Goal: Information Seeking & Learning: Compare options

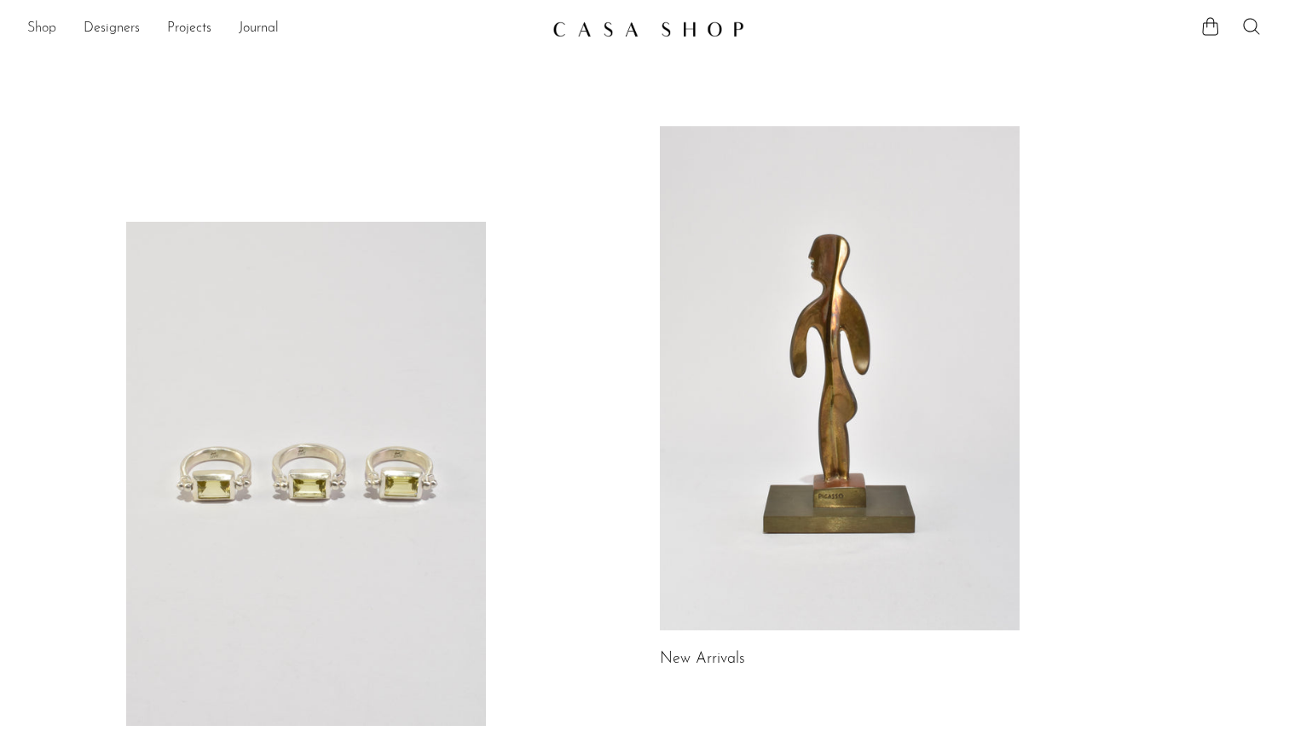
click at [51, 25] on link "Shop" at bounding box center [41, 29] width 29 height 22
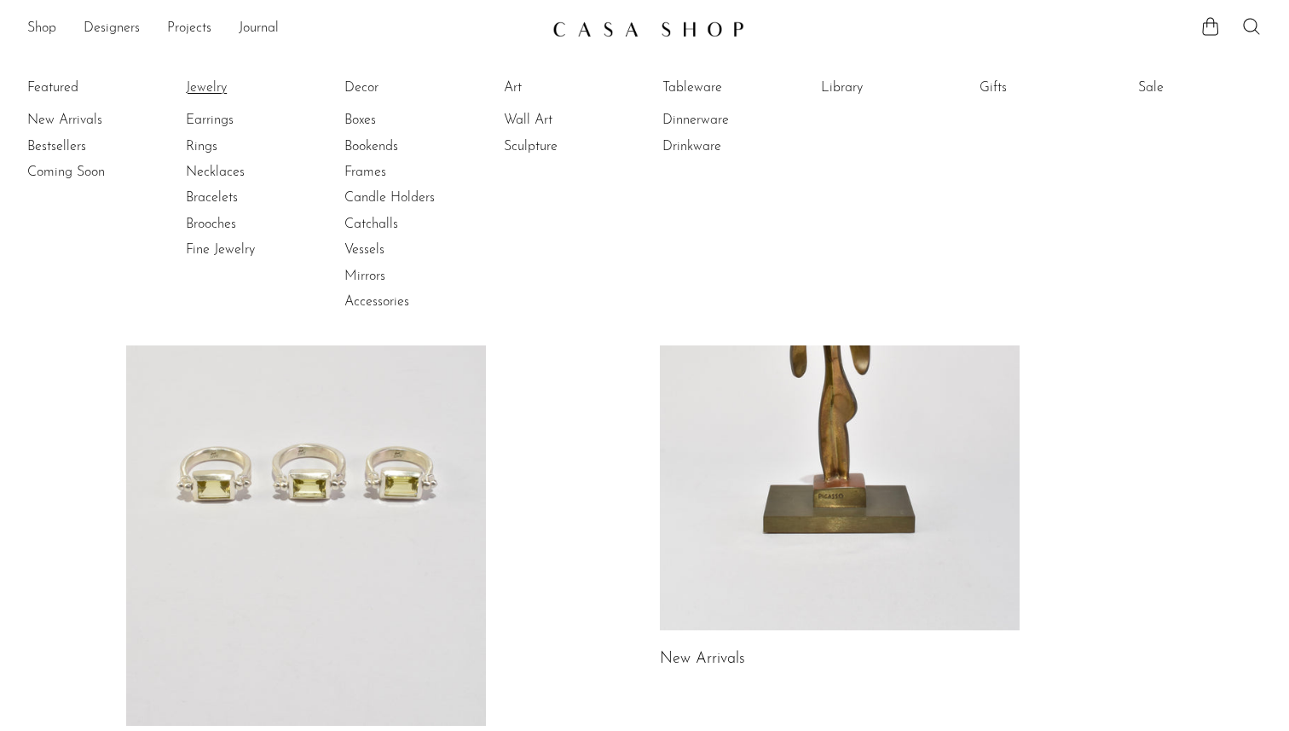
click at [211, 83] on link "Jewelry" at bounding box center [250, 87] width 128 height 19
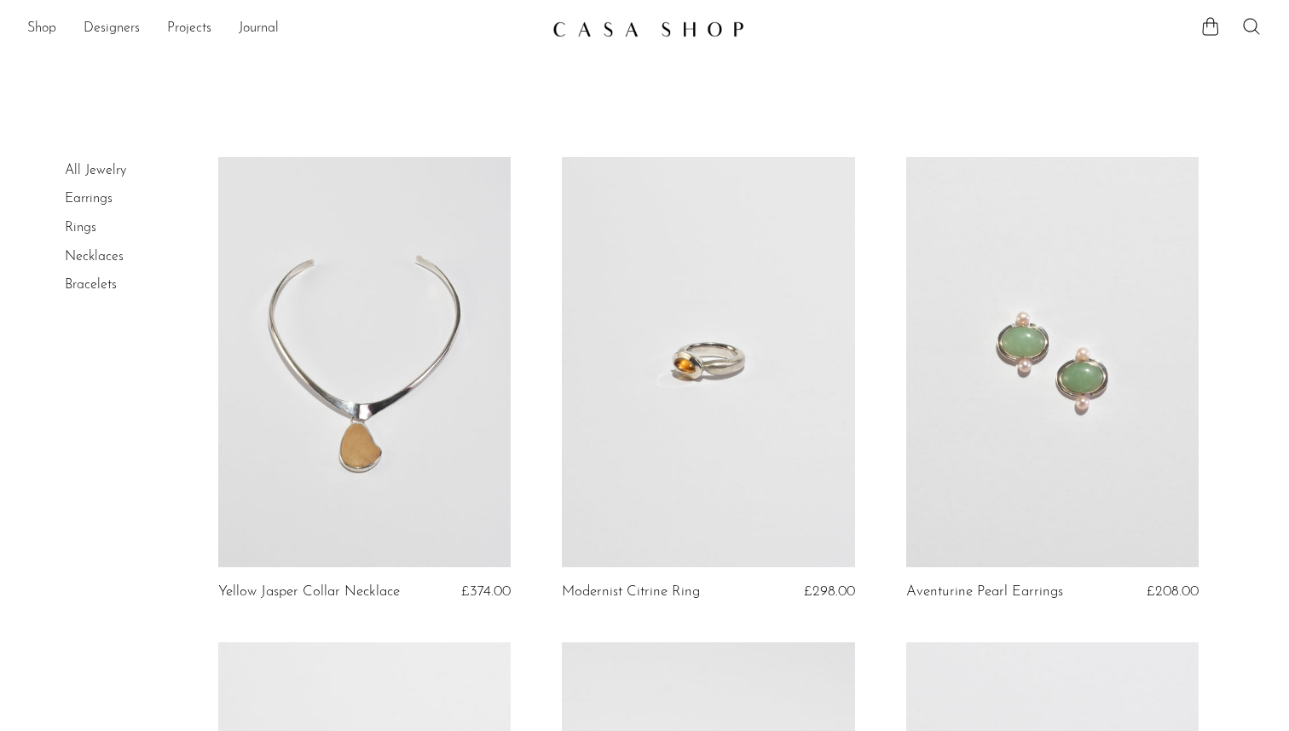
click at [78, 230] on link "Rings" at bounding box center [81, 228] width 32 height 14
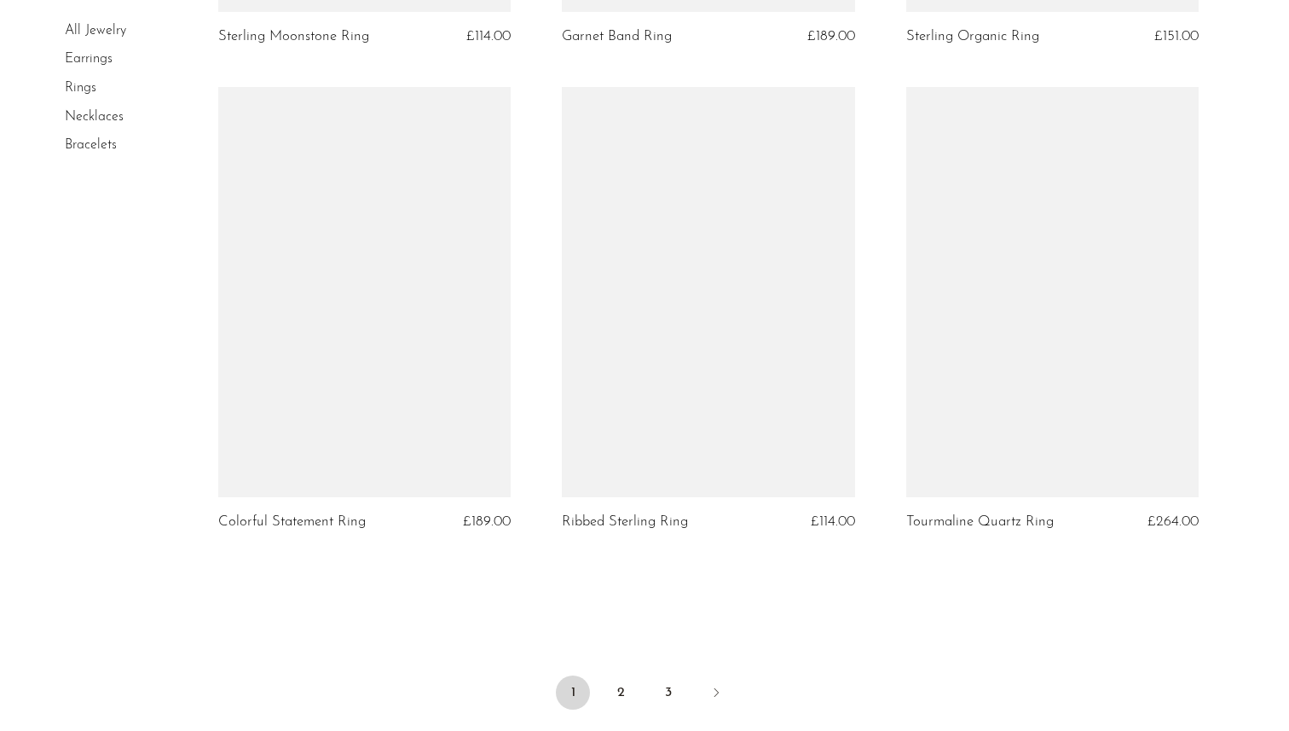
scroll to position [5515, 0]
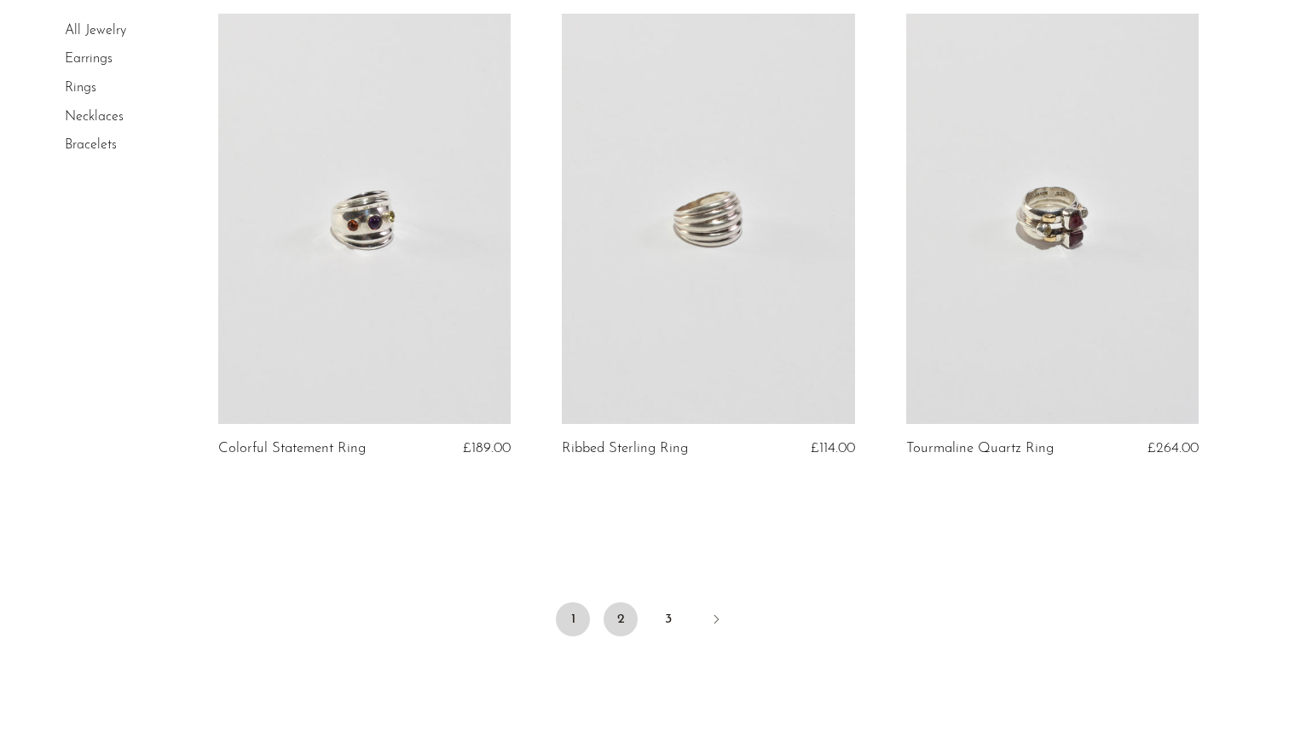
click at [620, 613] on link "2" at bounding box center [621, 619] width 34 height 34
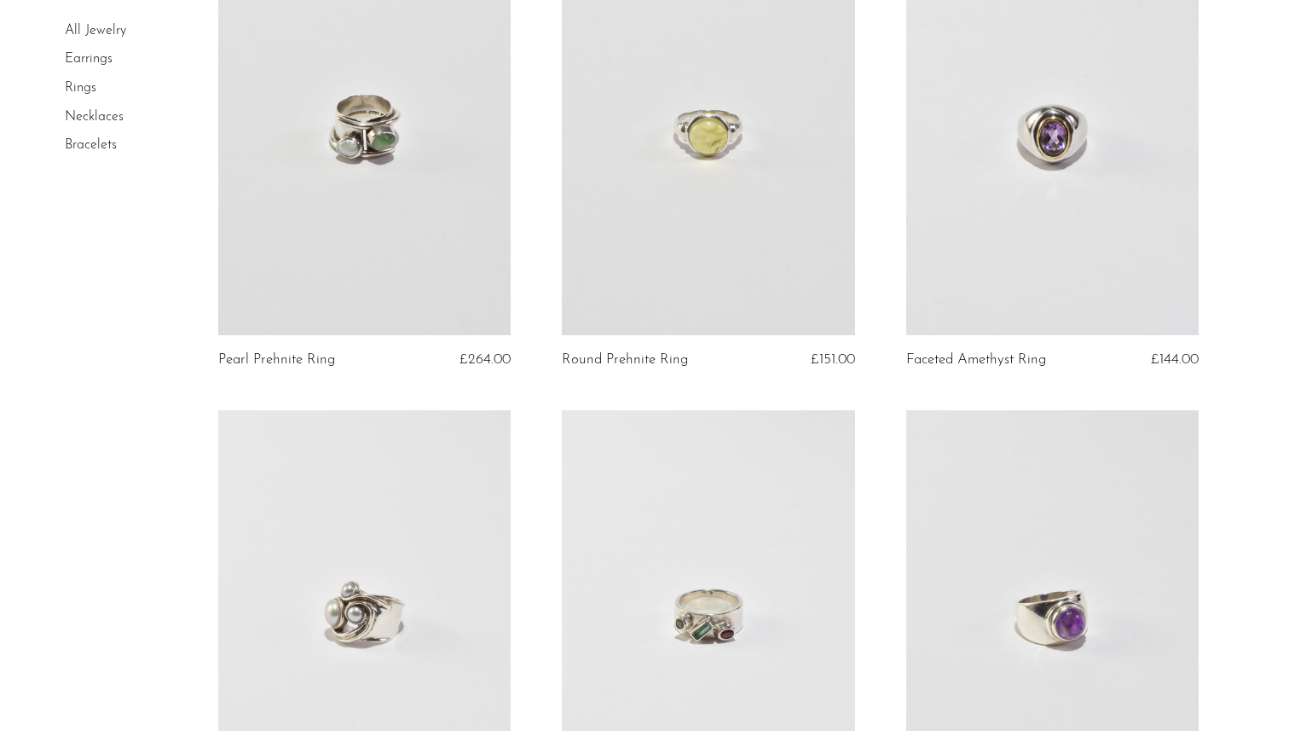
scroll to position [179, 0]
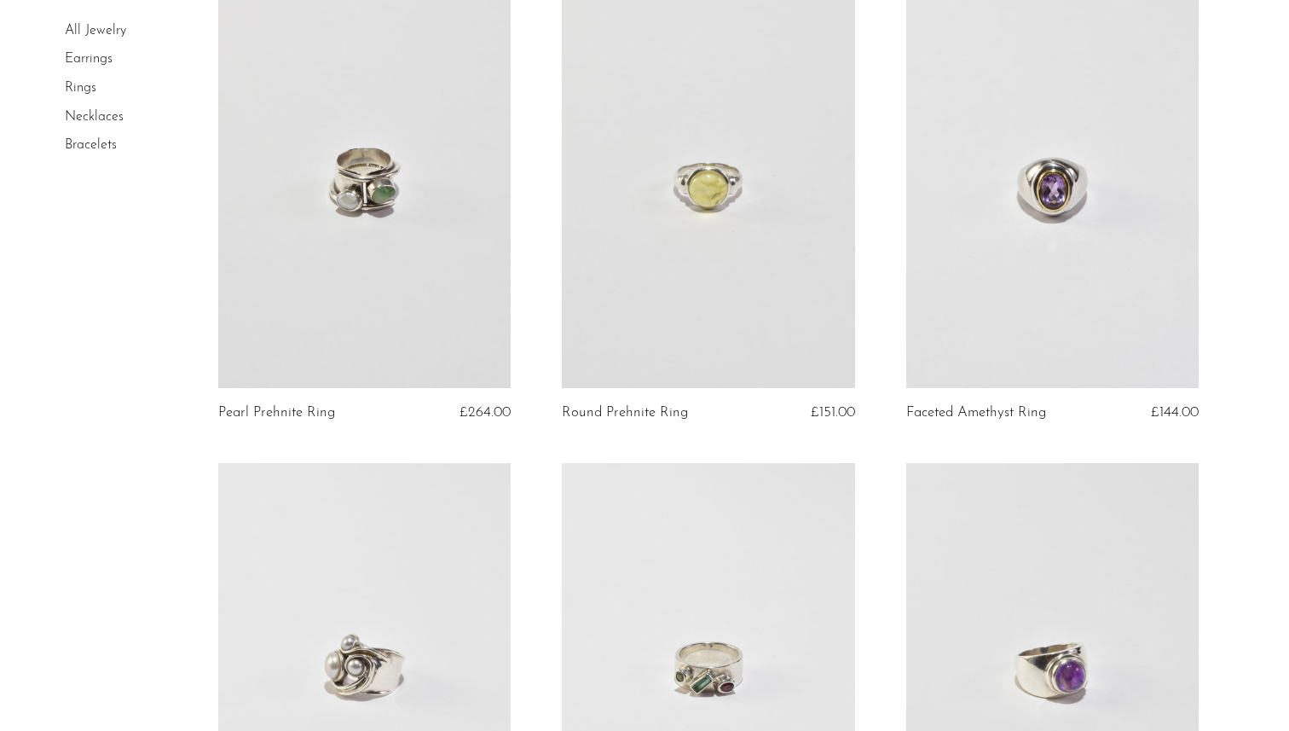
click at [1030, 240] on link at bounding box center [1052, 183] width 293 height 410
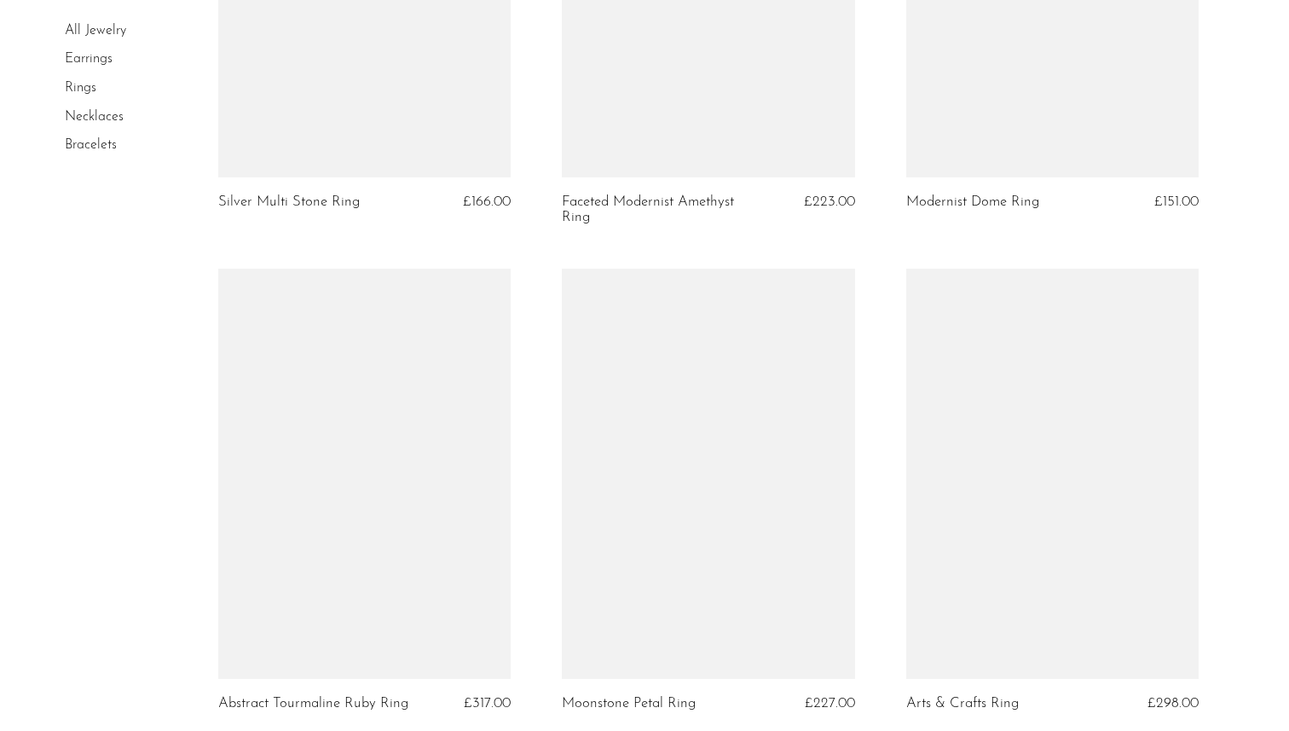
scroll to position [2924, 0]
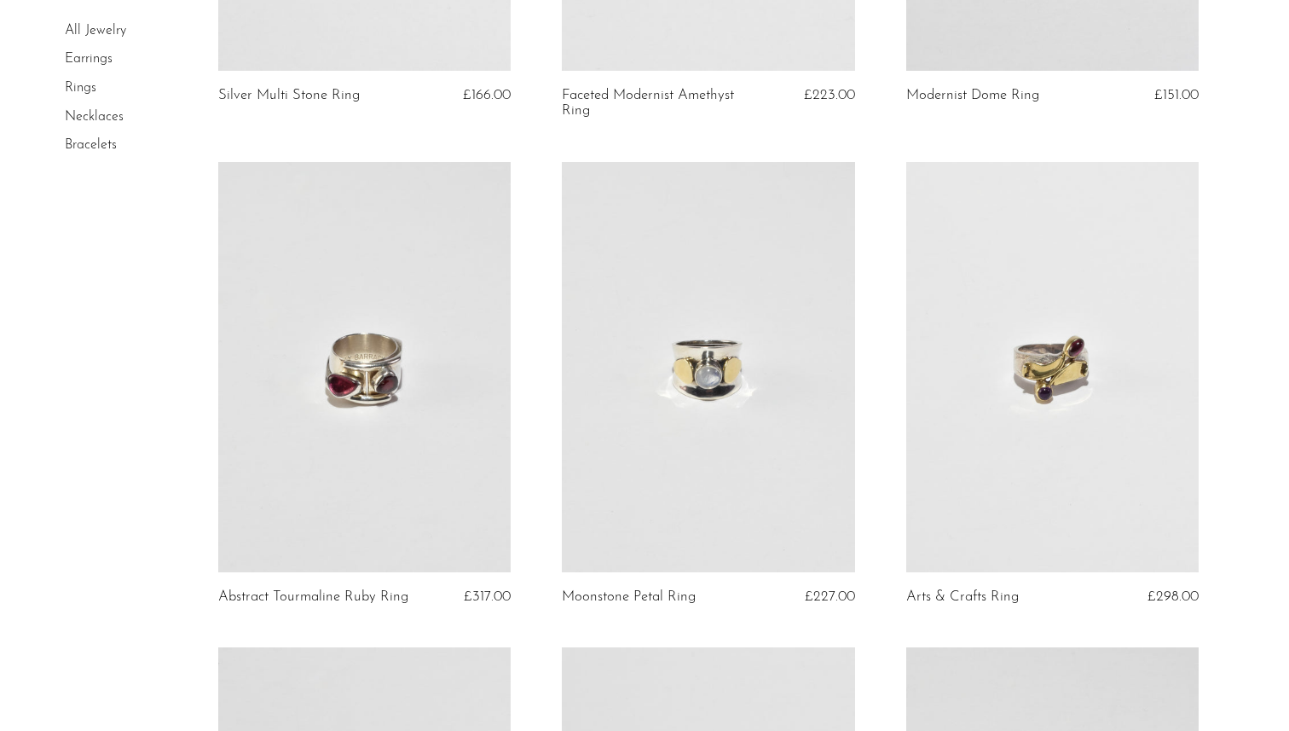
click at [703, 369] on link at bounding box center [708, 367] width 293 height 410
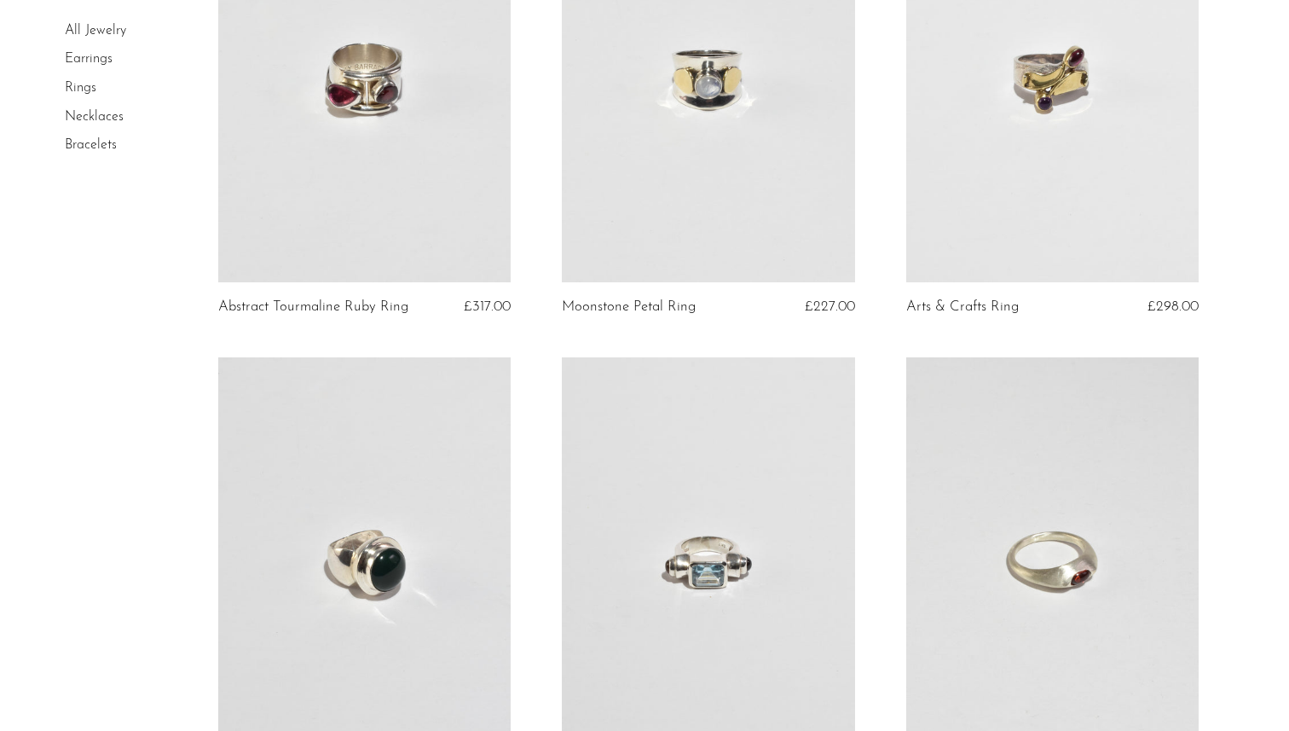
scroll to position [3383, 0]
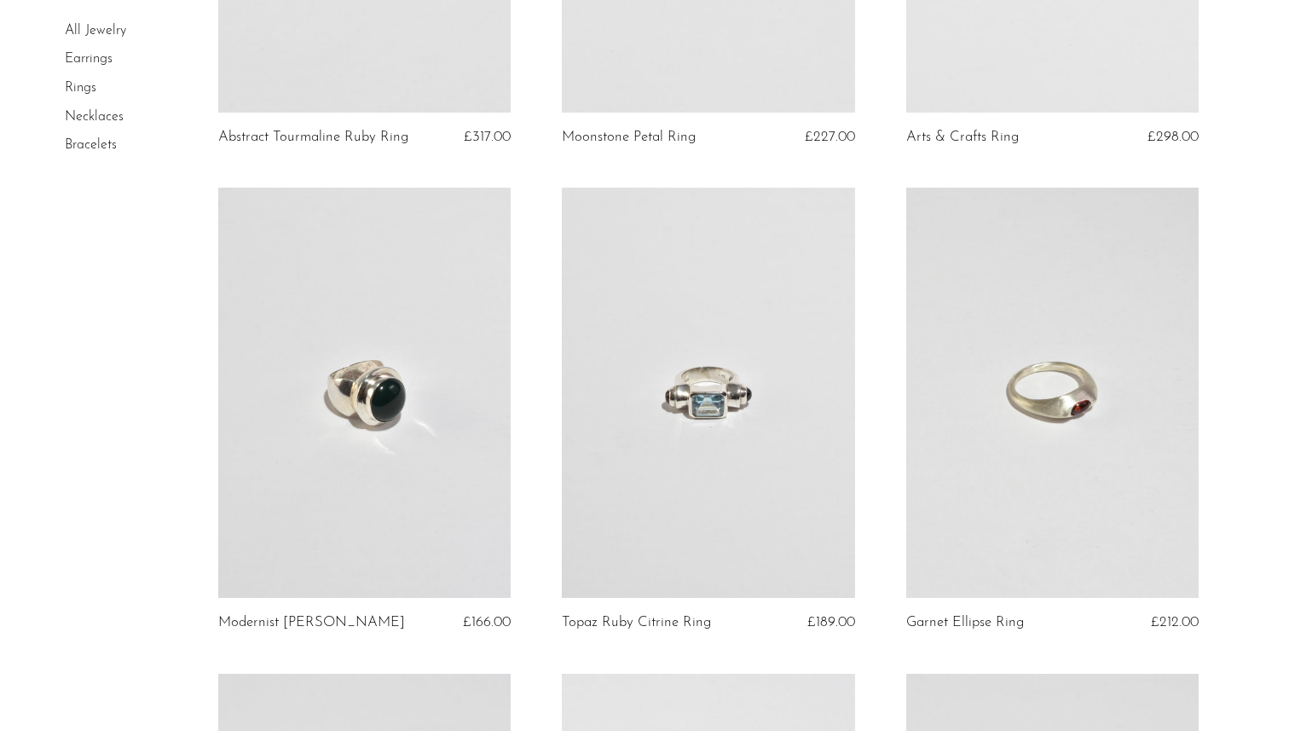
click at [389, 421] on link at bounding box center [364, 393] width 293 height 410
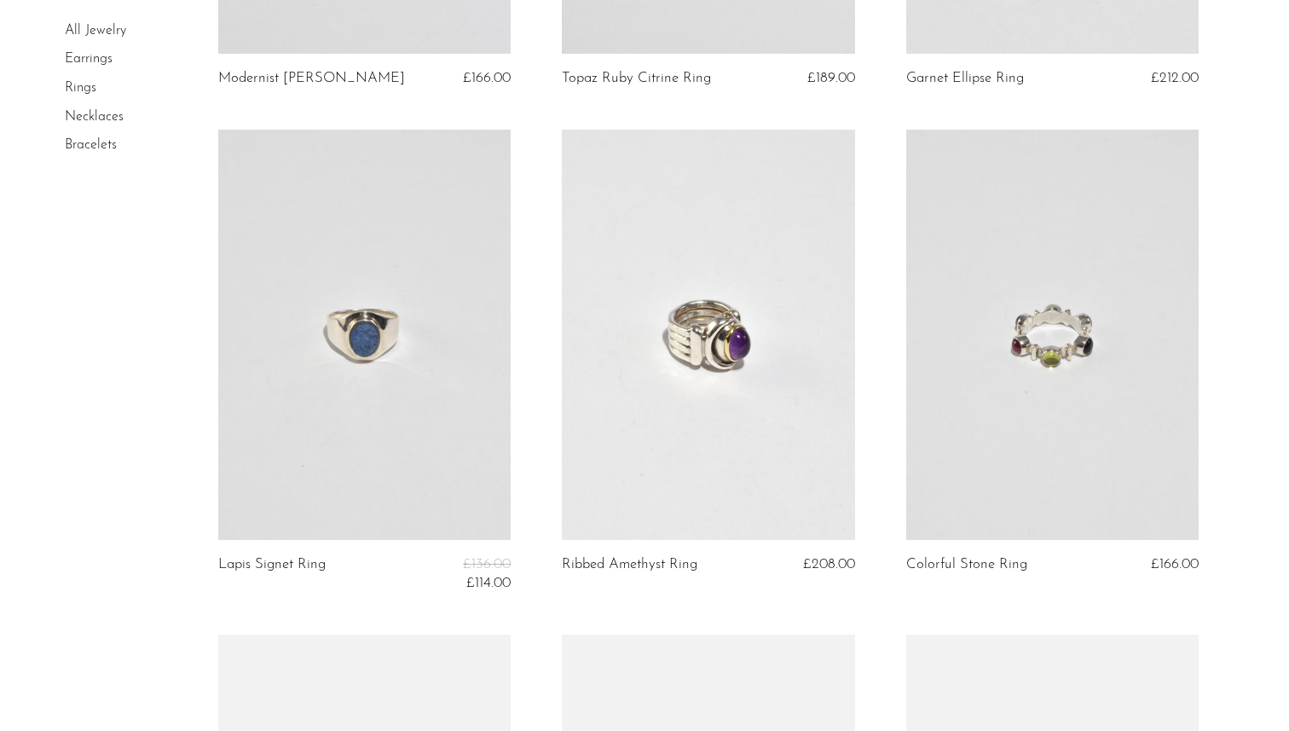
scroll to position [3929, 0]
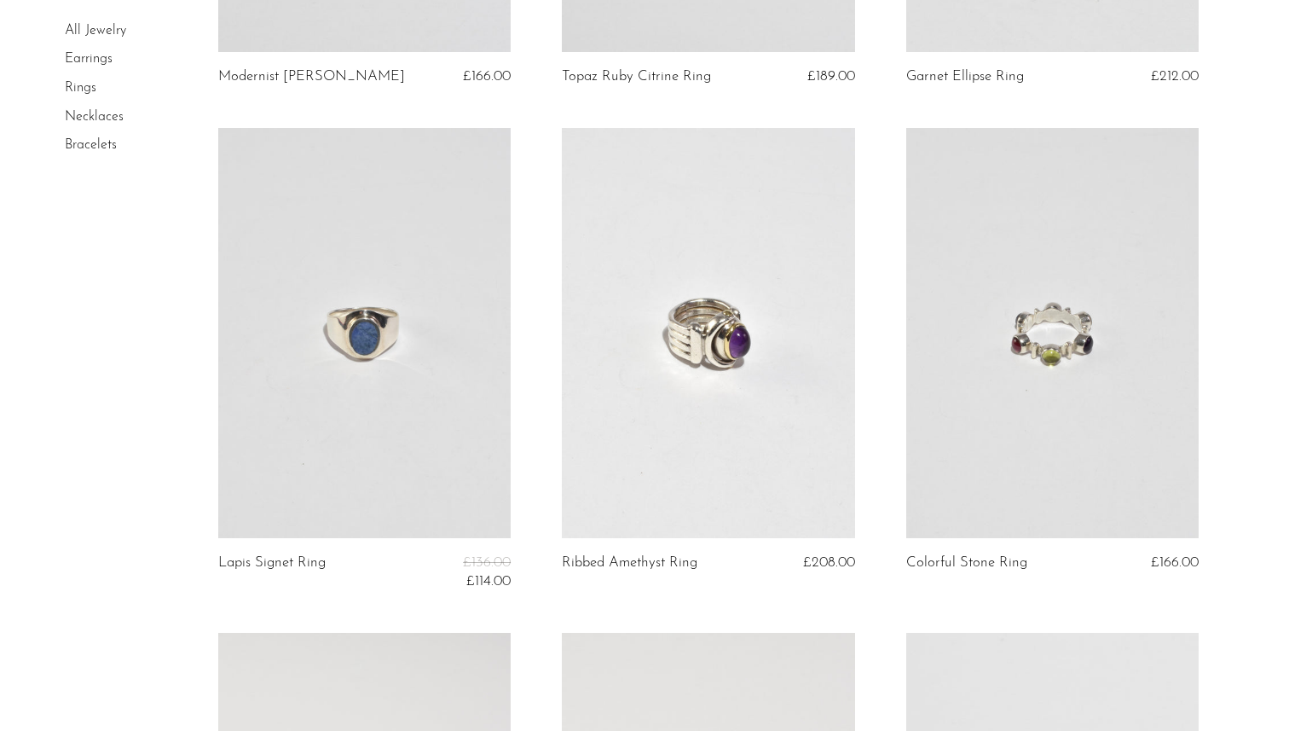
click at [417, 344] on link at bounding box center [364, 333] width 293 height 410
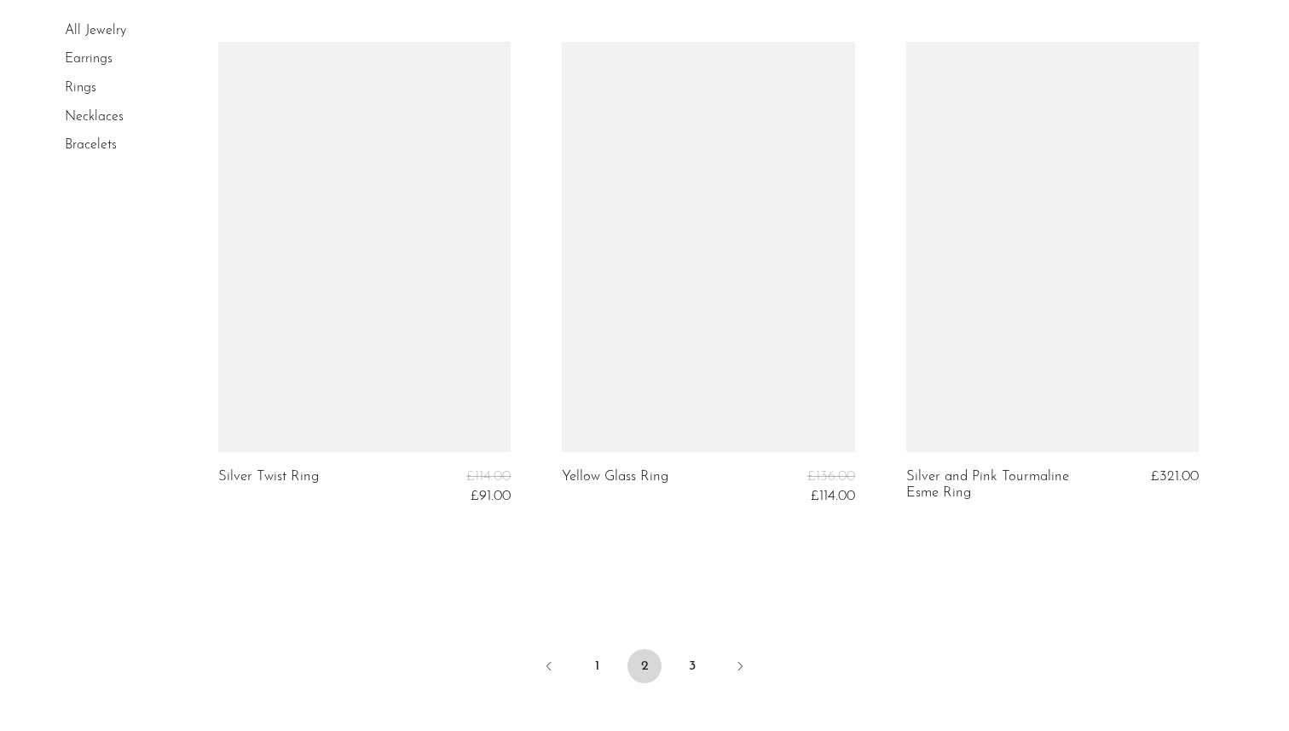
scroll to position [5742, 0]
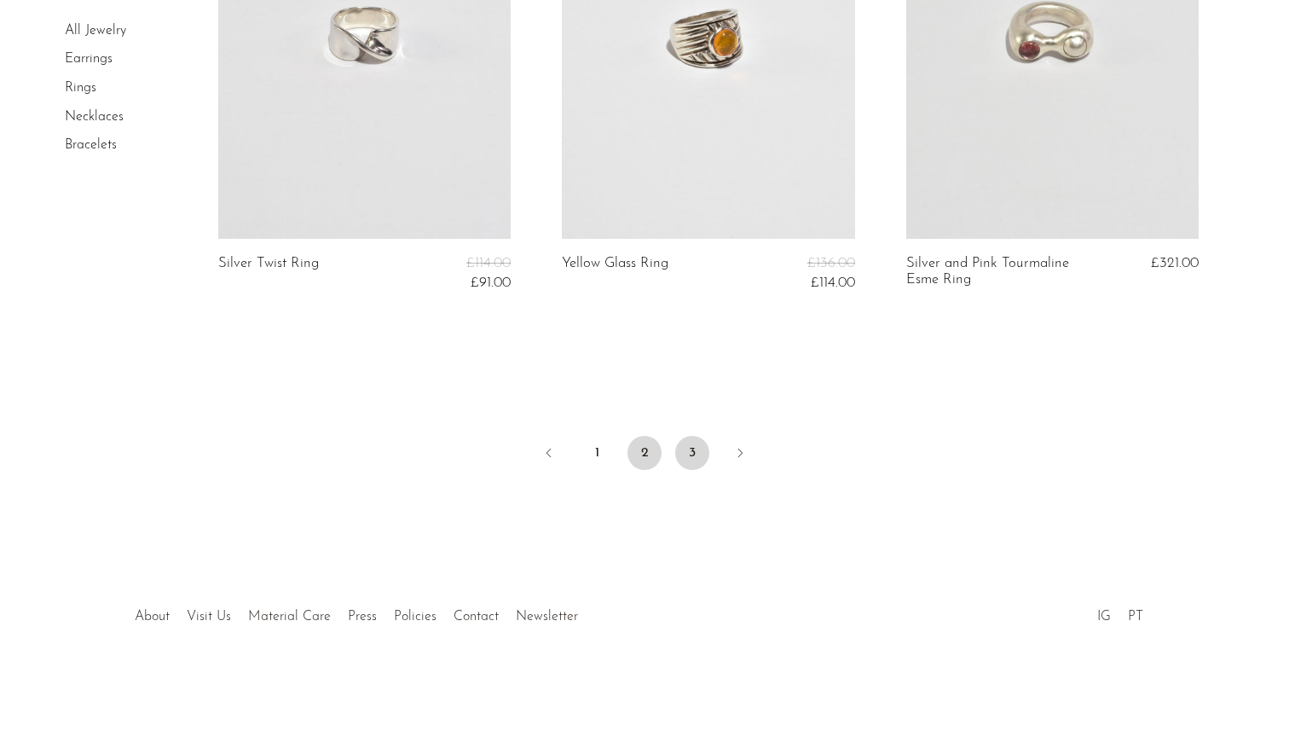
click at [686, 458] on link "3" at bounding box center [692, 453] width 34 height 34
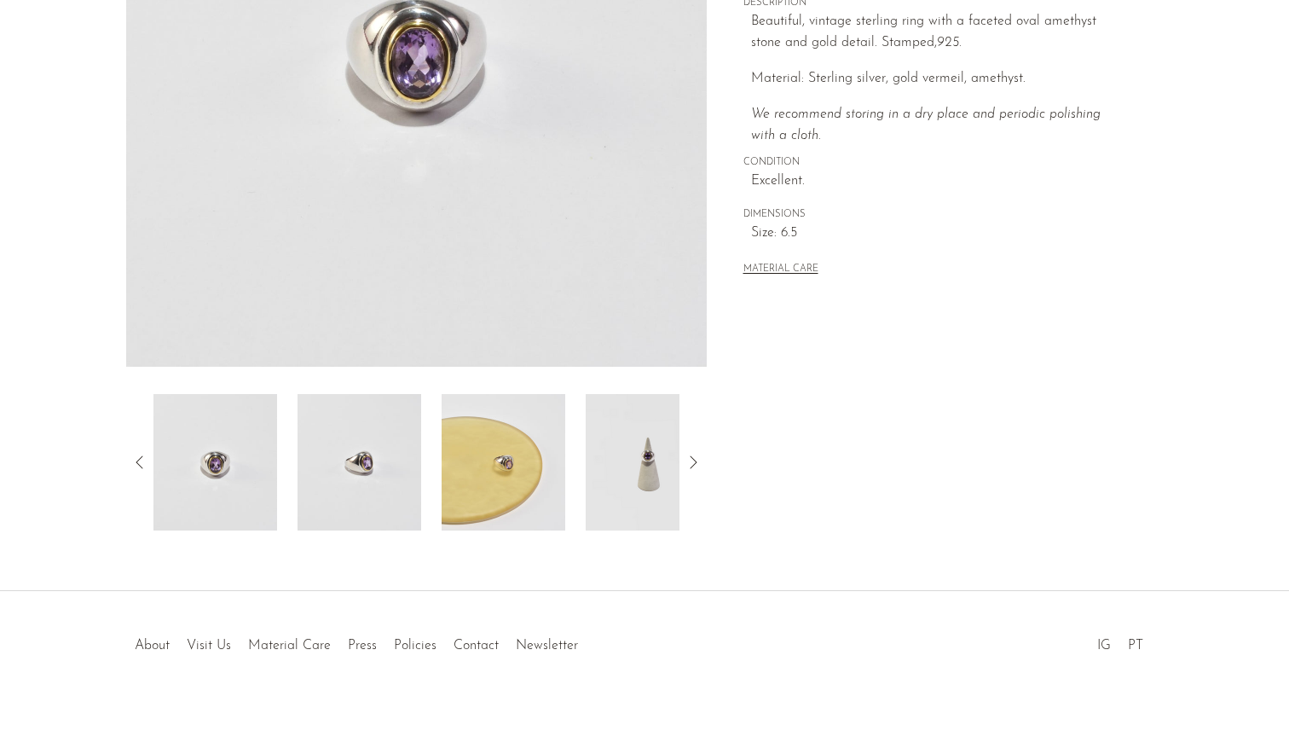
scroll to position [379, 0]
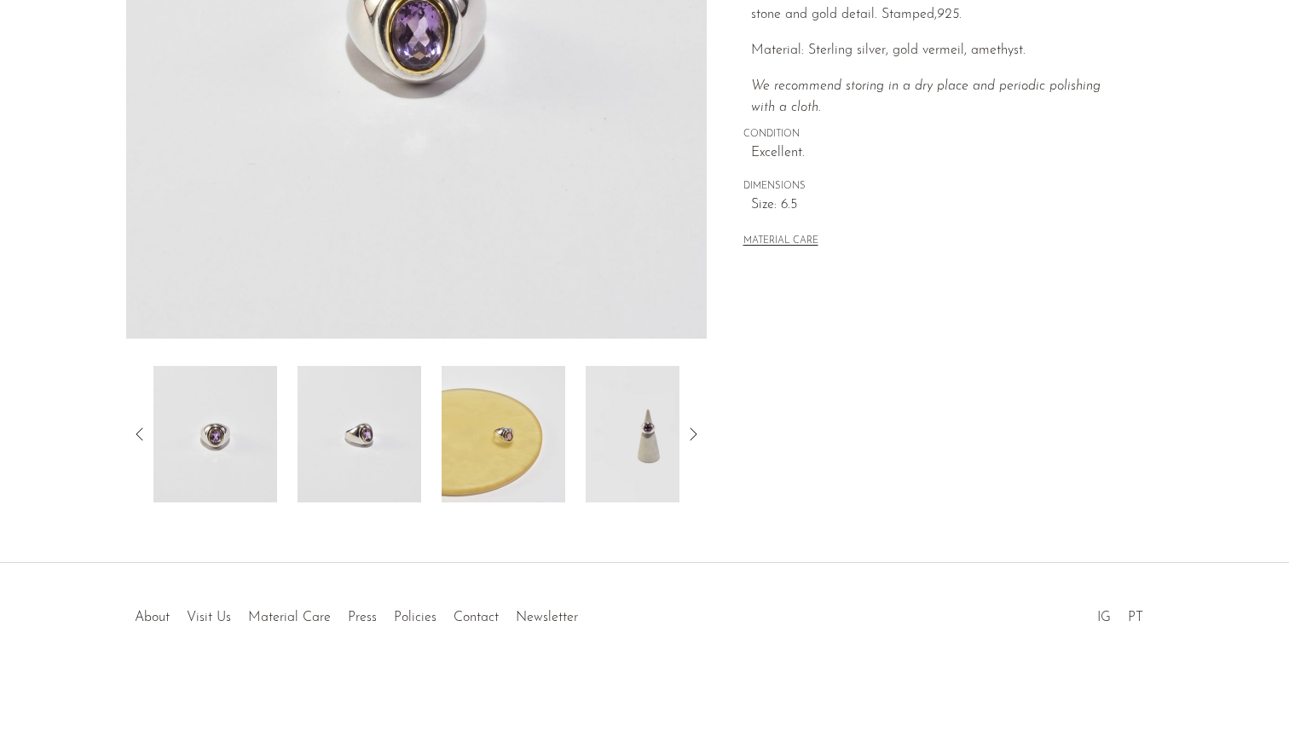
click at [512, 431] on img at bounding box center [504, 434] width 124 height 136
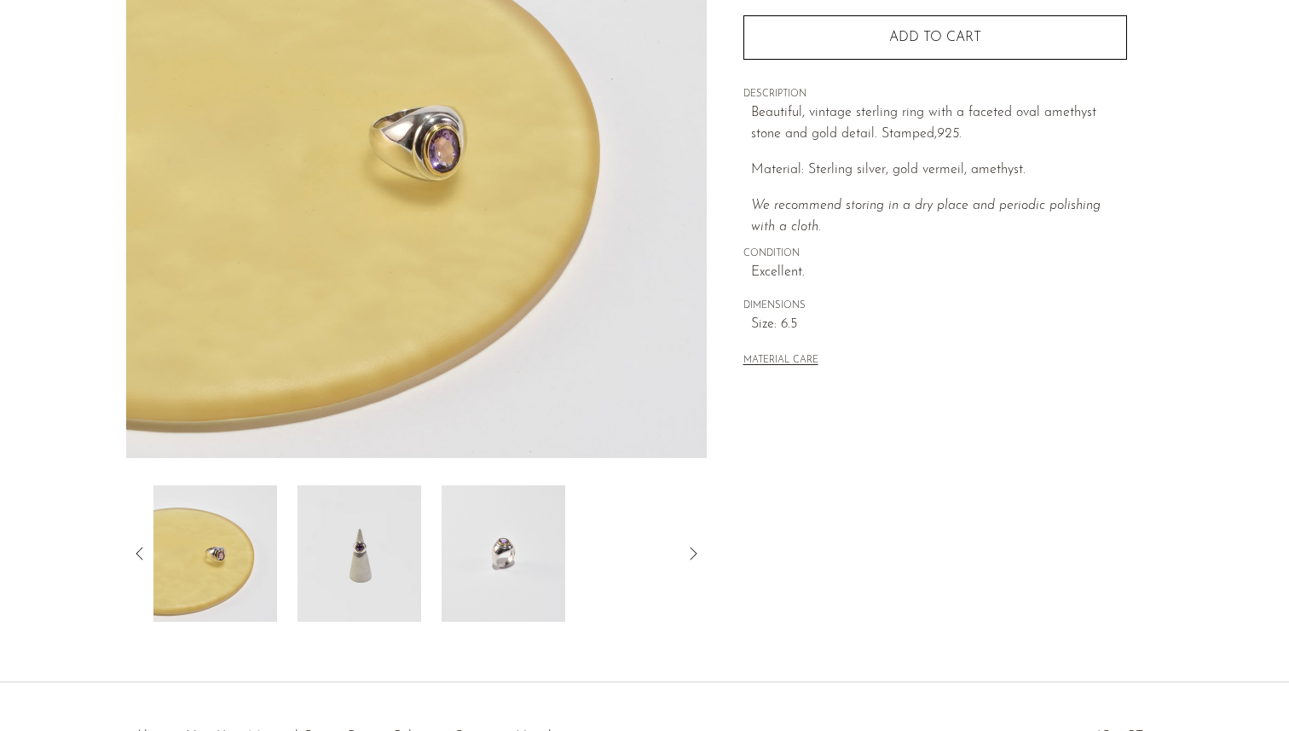
scroll to position [258, 0]
click at [482, 541] on img at bounding box center [504, 555] width 124 height 136
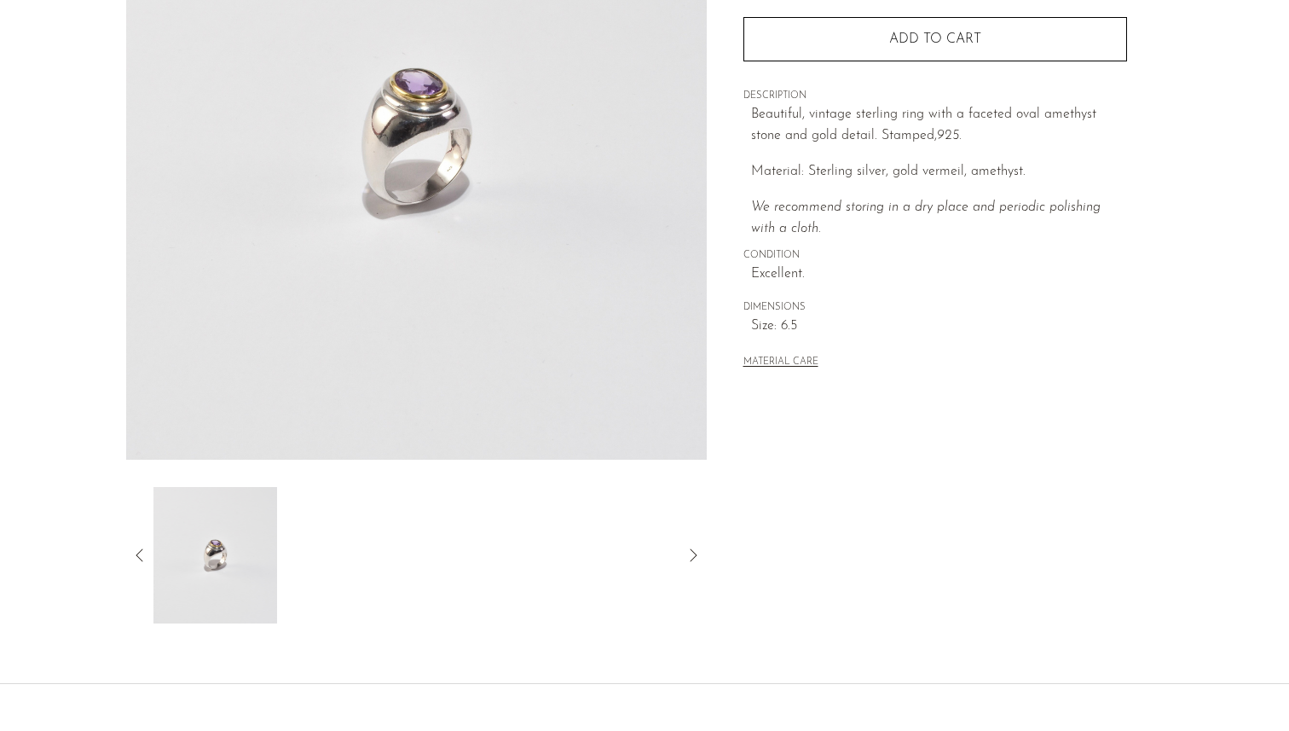
click at [216, 549] on img at bounding box center [215, 555] width 124 height 136
click at [147, 546] on icon at bounding box center [140, 555] width 20 height 20
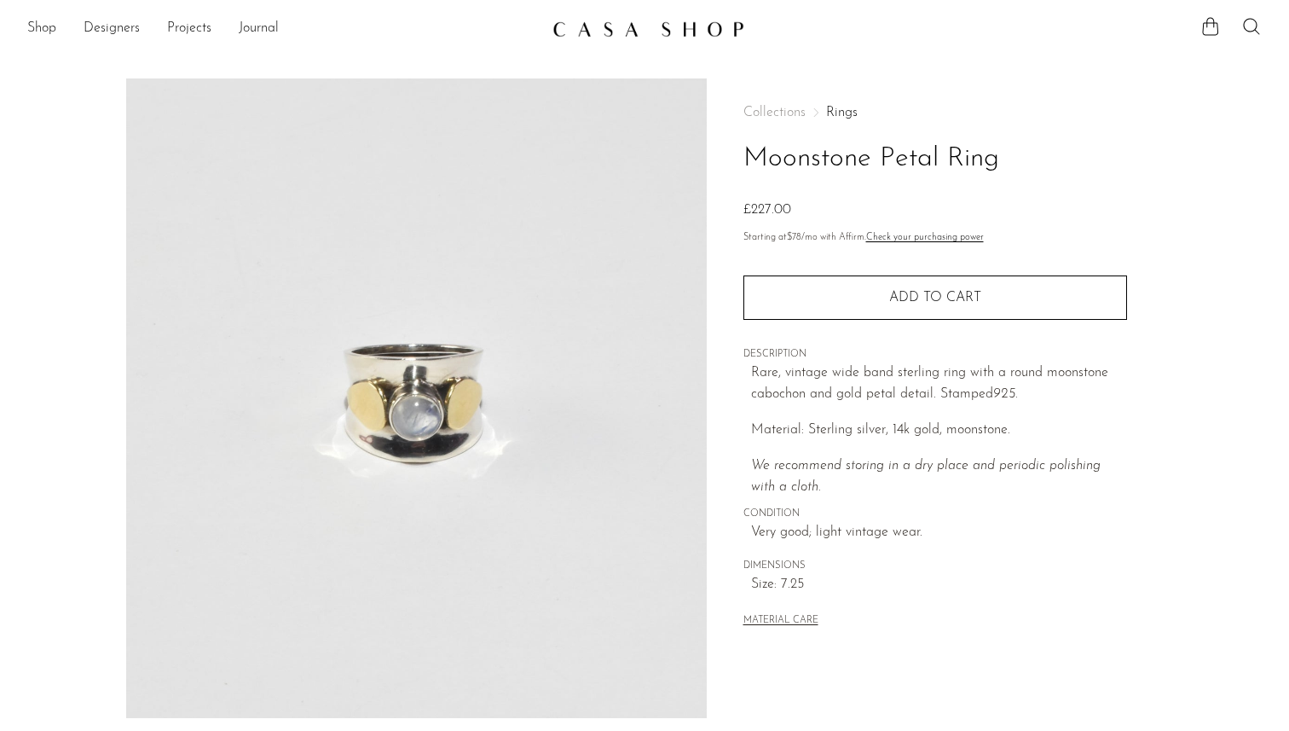
scroll to position [379, 0]
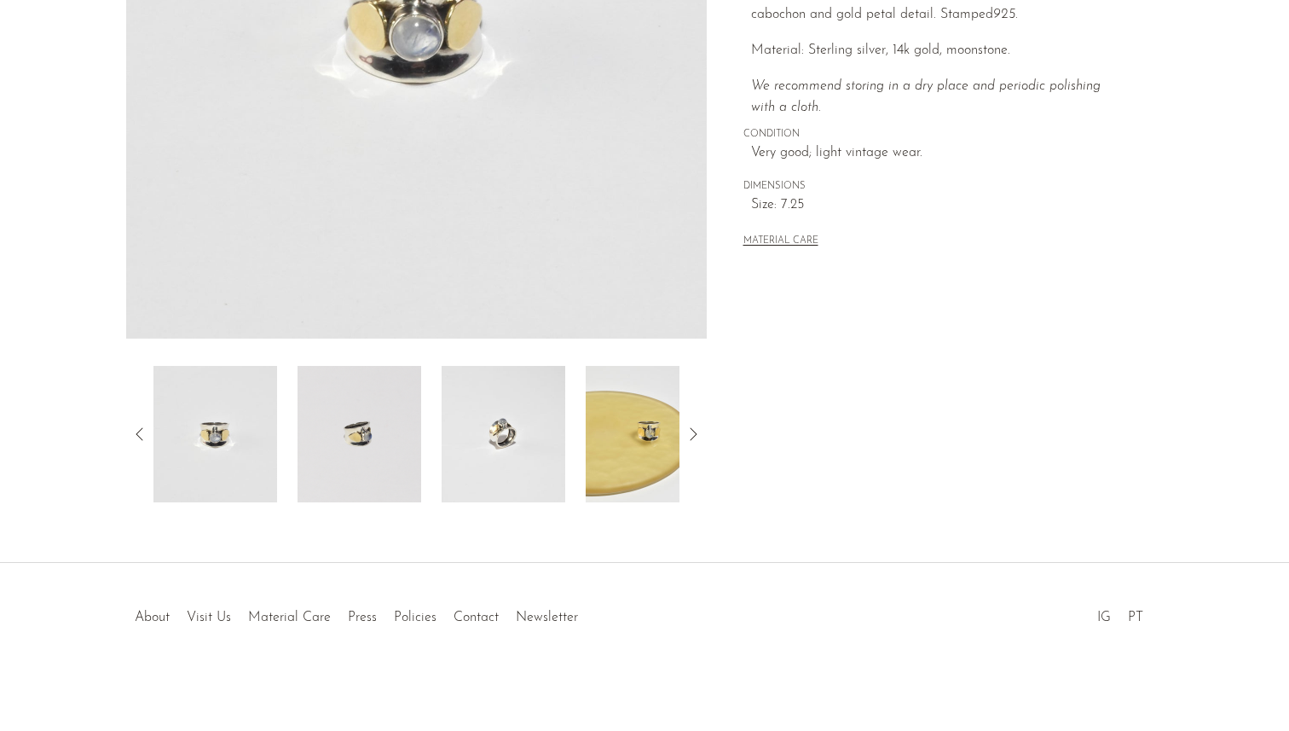
click at [605, 443] on img at bounding box center [648, 434] width 124 height 136
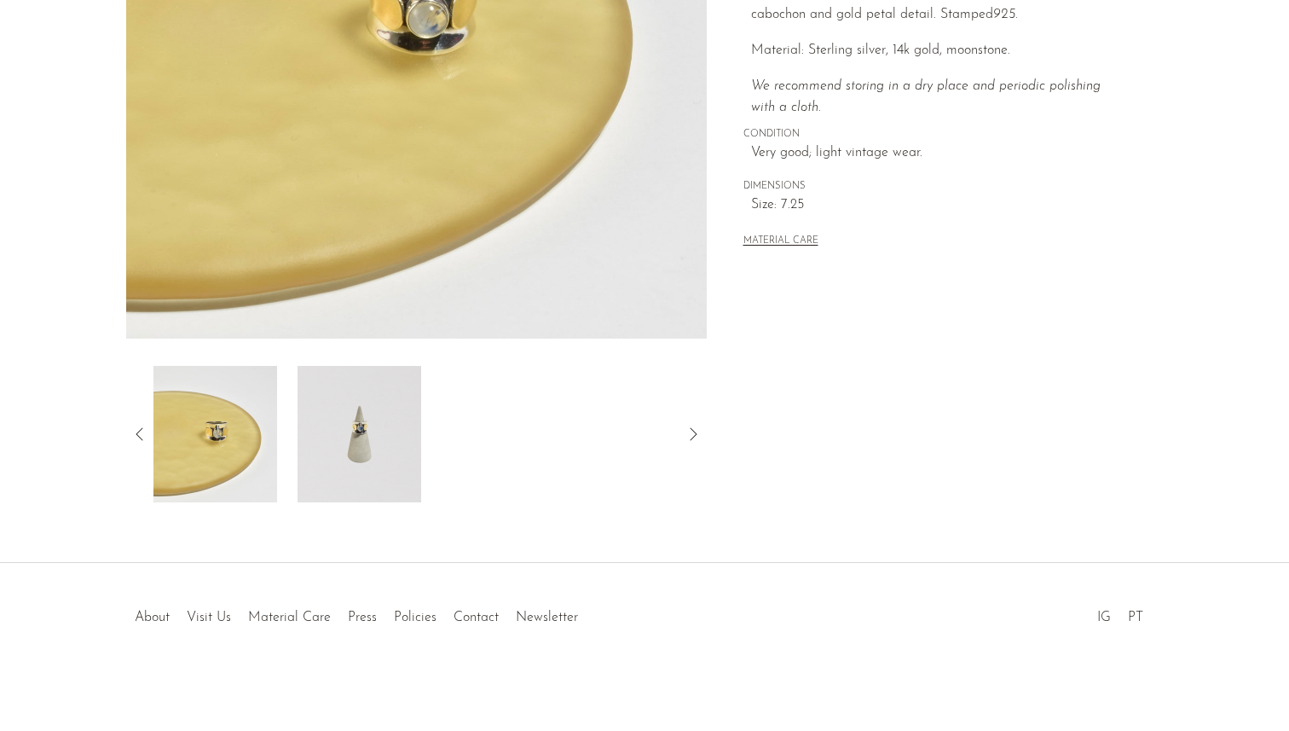
scroll to position [265, 0]
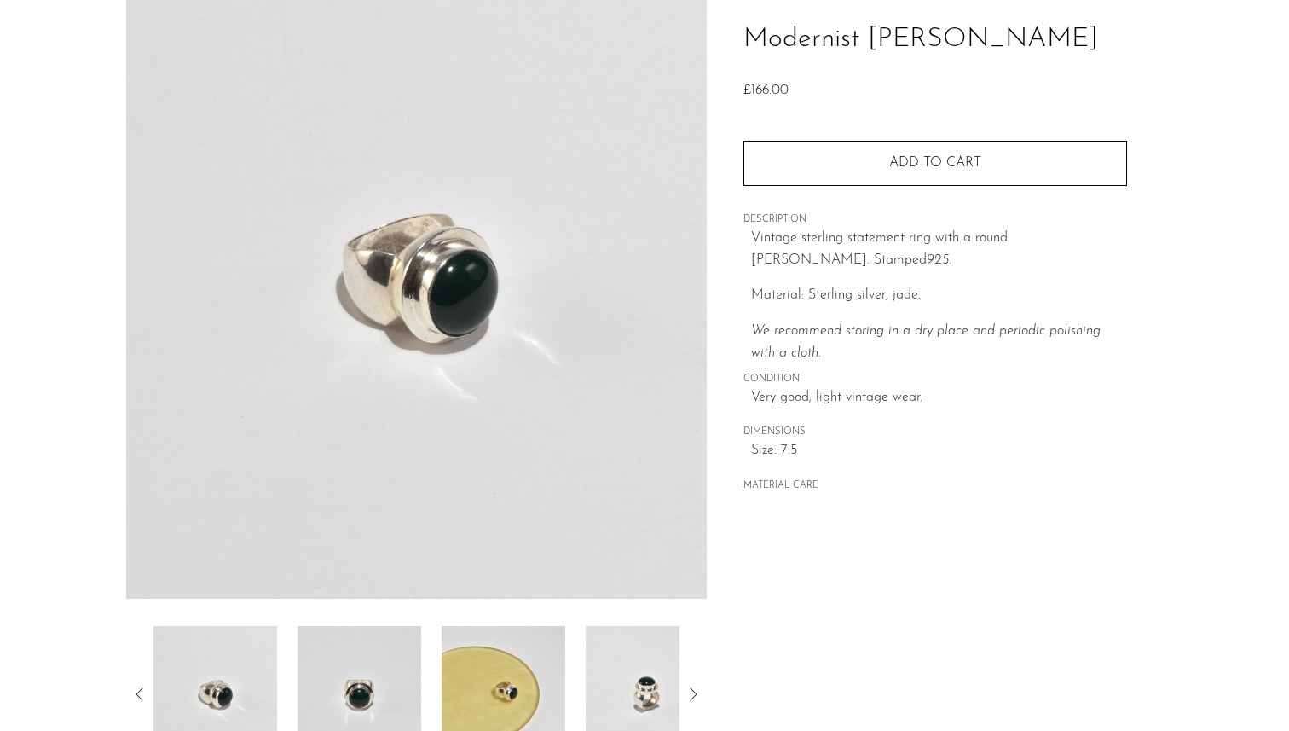
scroll to position [379, 0]
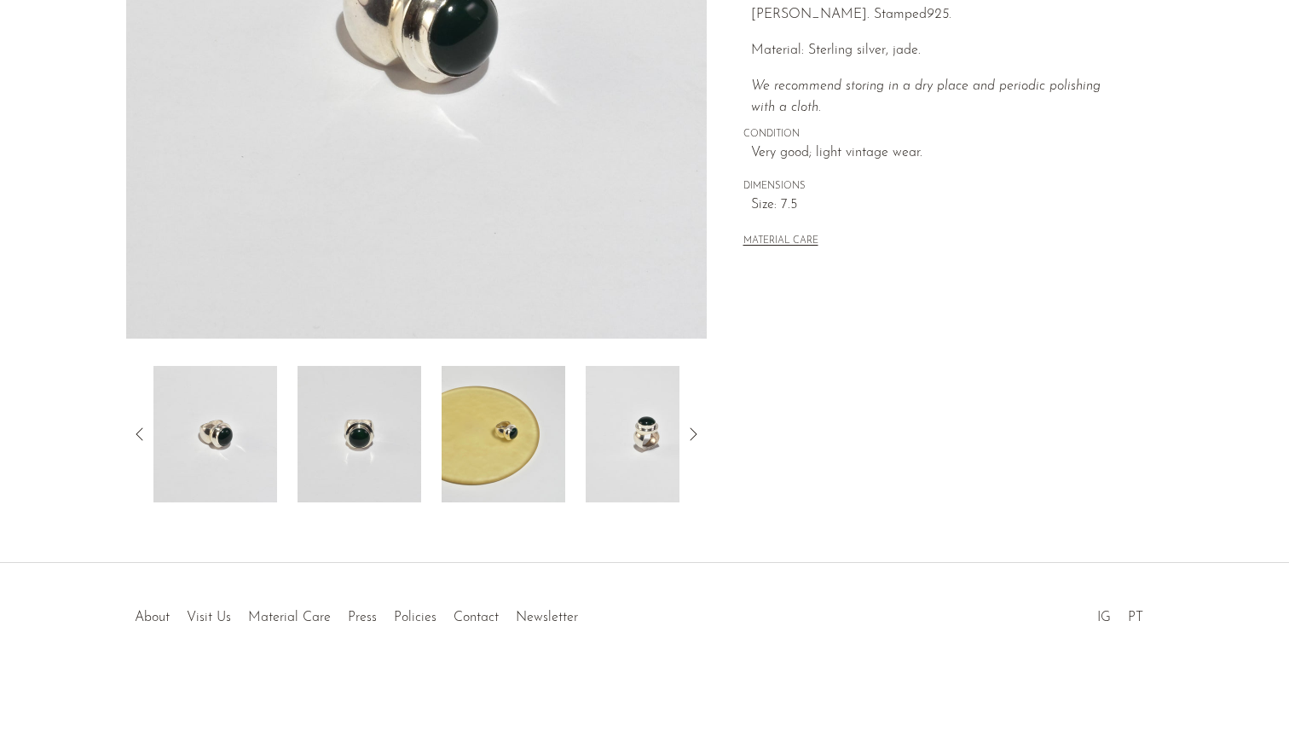
click at [489, 441] on img at bounding box center [504, 434] width 124 height 136
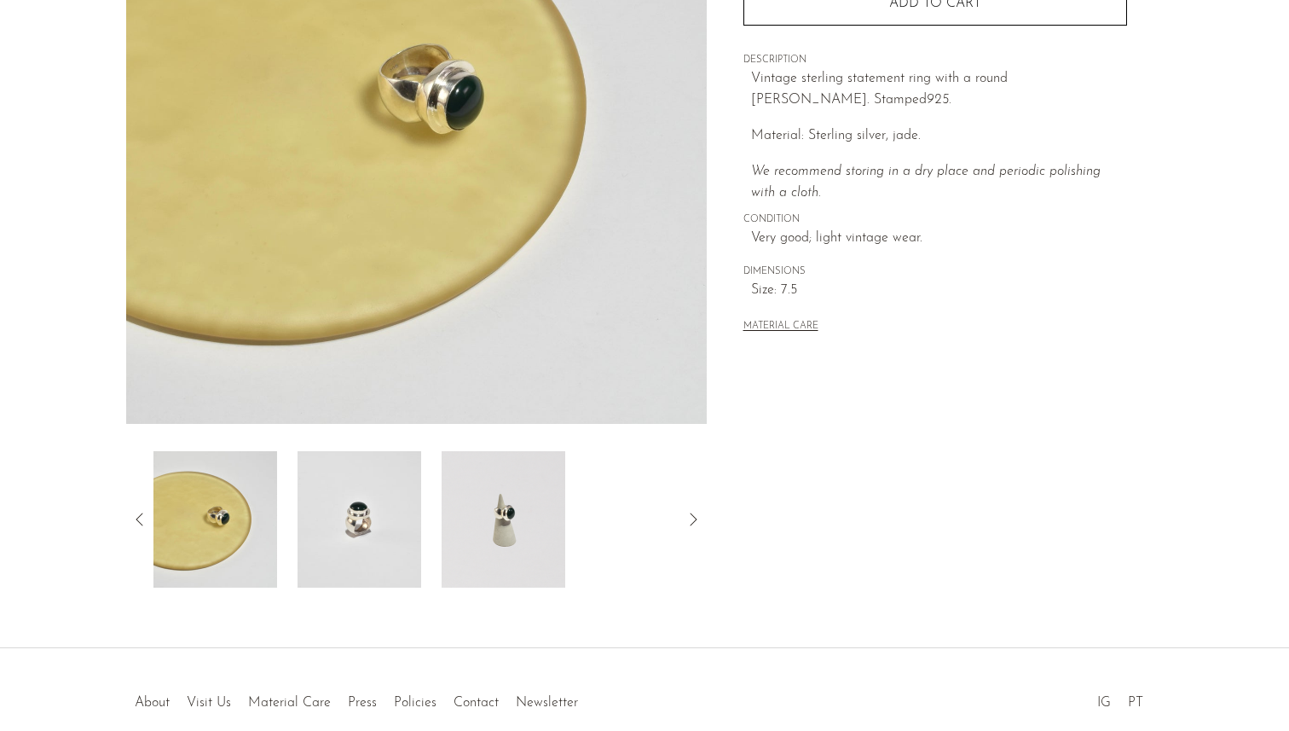
scroll to position [293, 0]
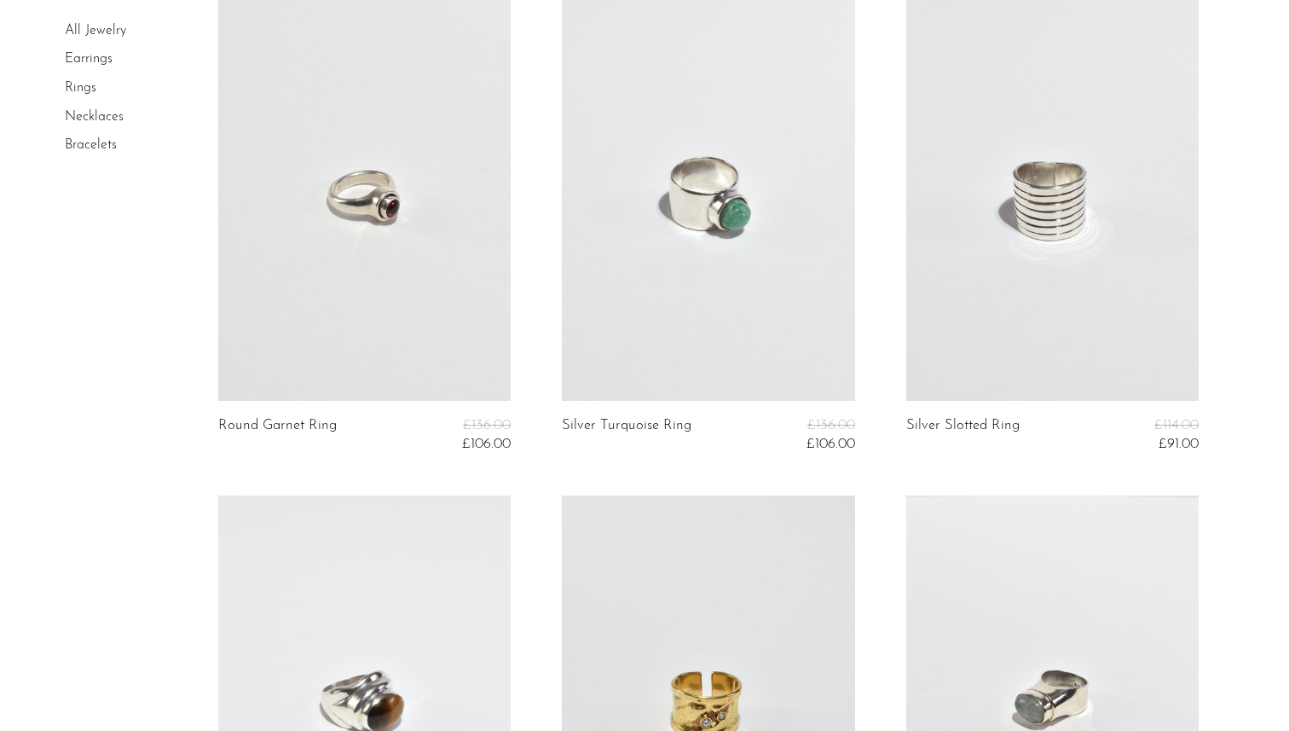
scroll to position [141, 0]
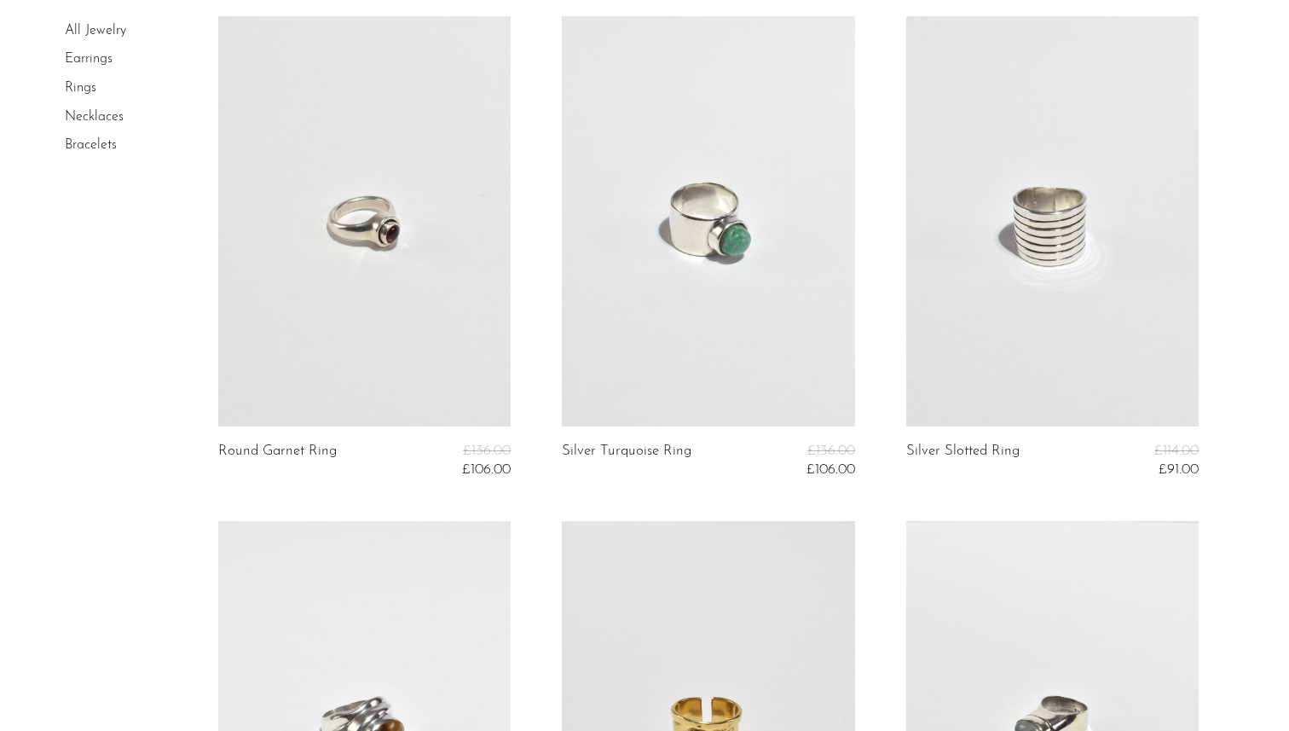
click at [1073, 246] on link at bounding box center [1052, 221] width 293 height 410
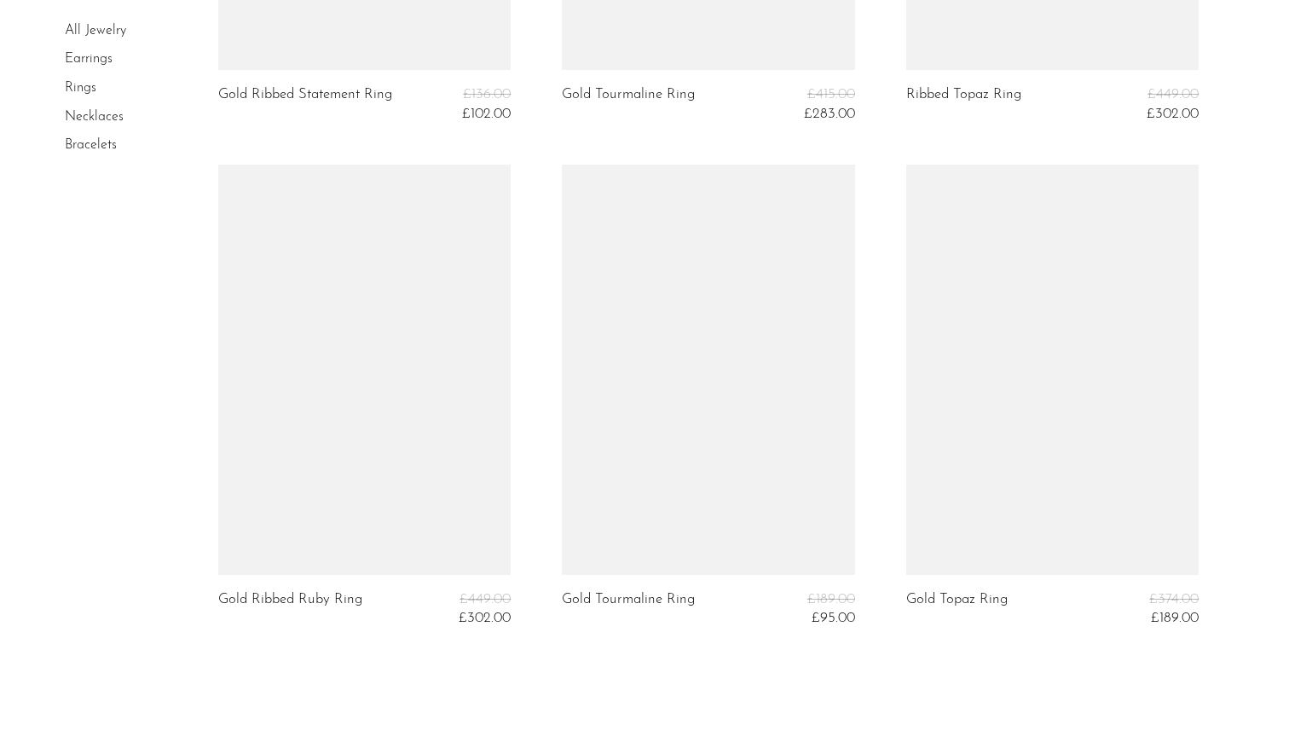
scroll to position [3861, 0]
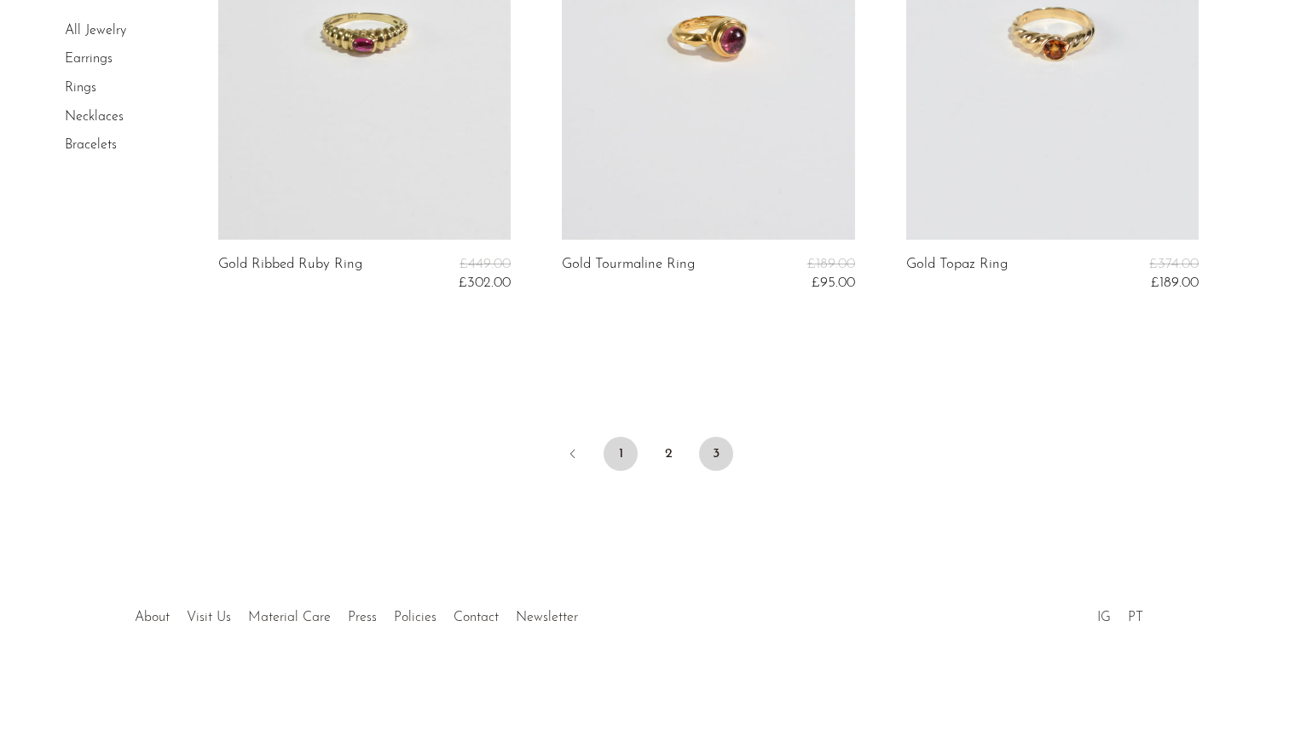
click at [623, 449] on link "1" at bounding box center [621, 454] width 34 height 34
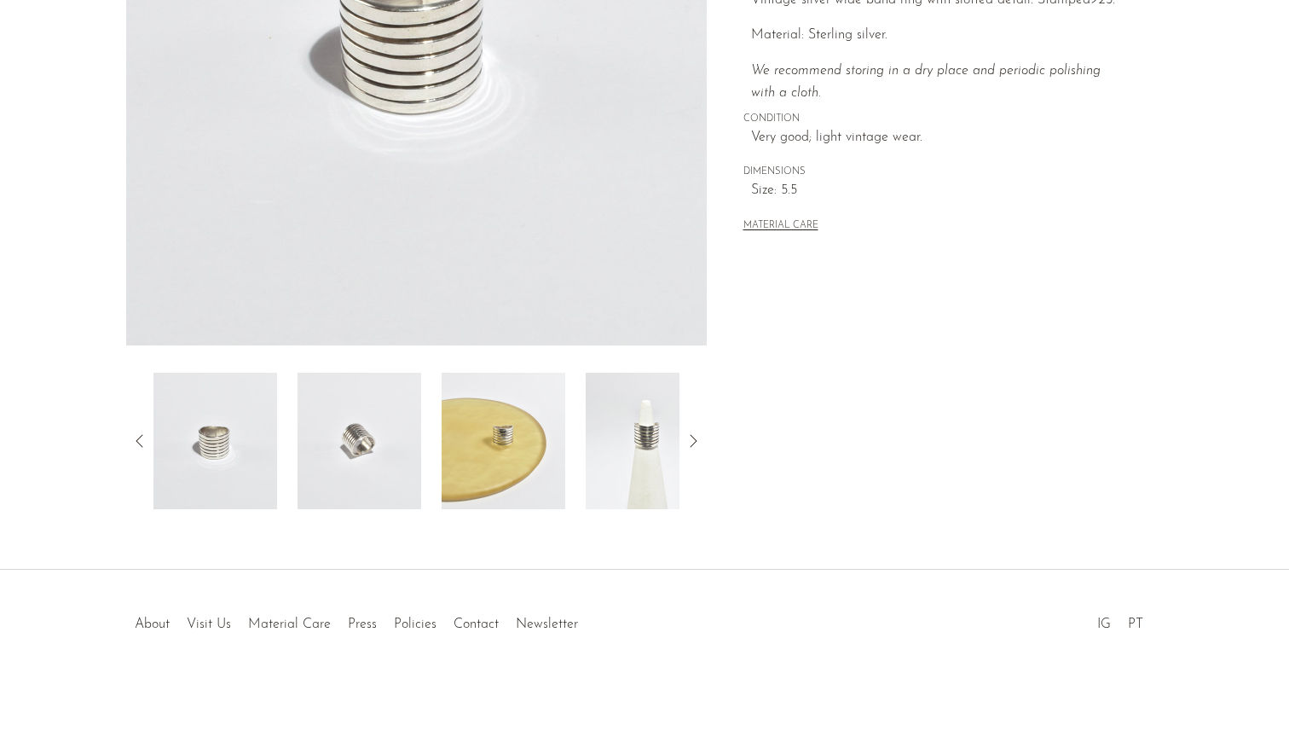
scroll to position [379, 0]
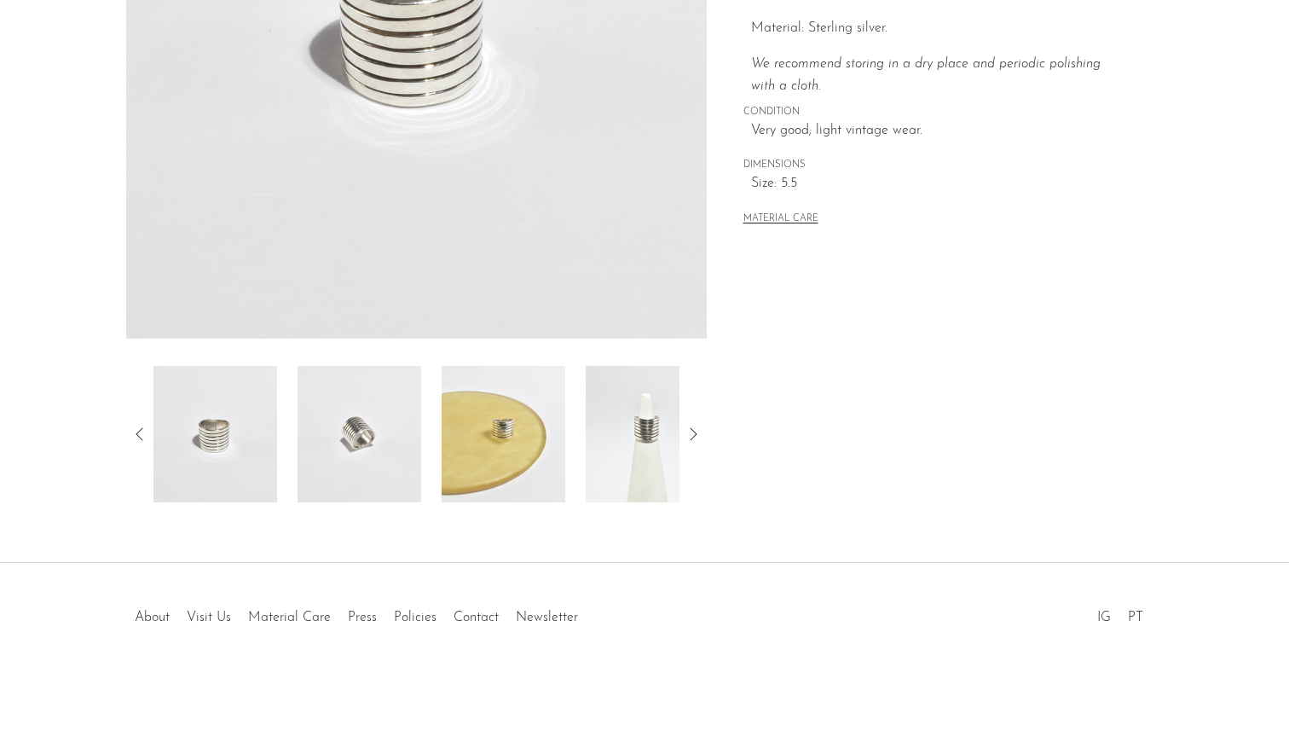
click at [510, 449] on img at bounding box center [504, 434] width 124 height 136
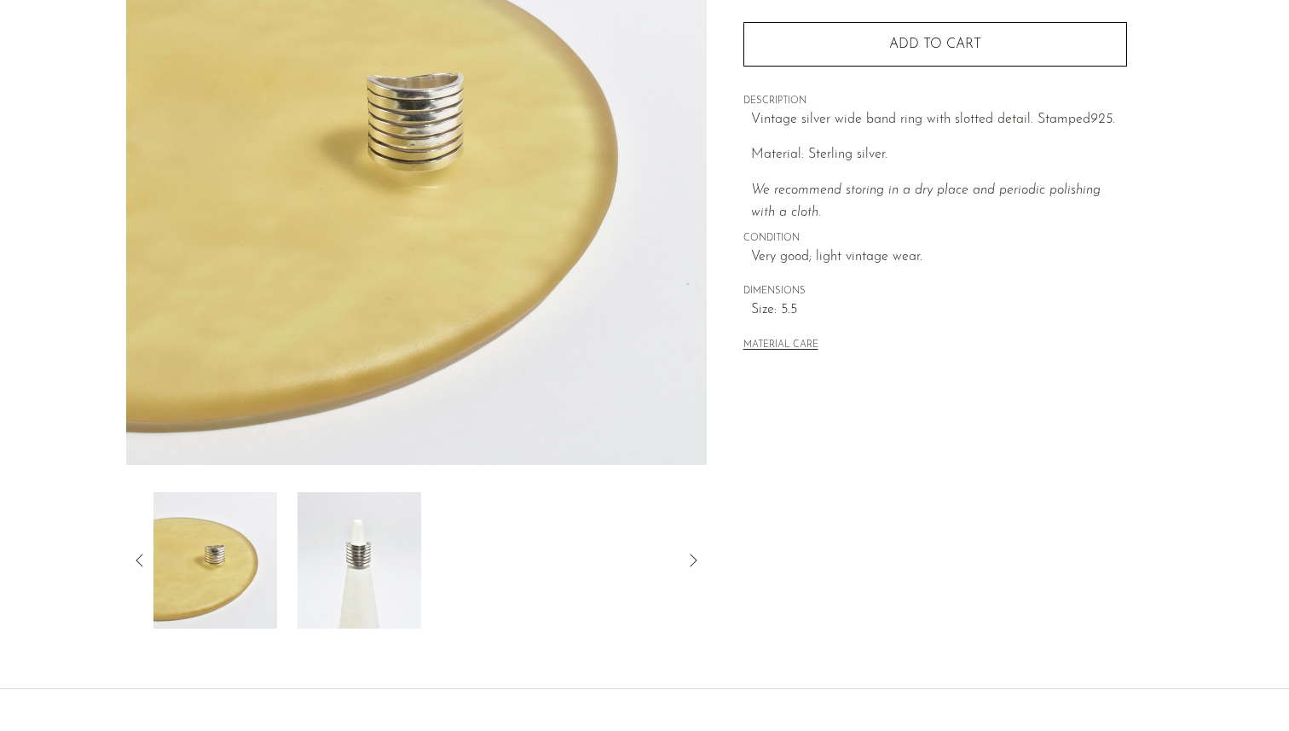
scroll to position [227, 0]
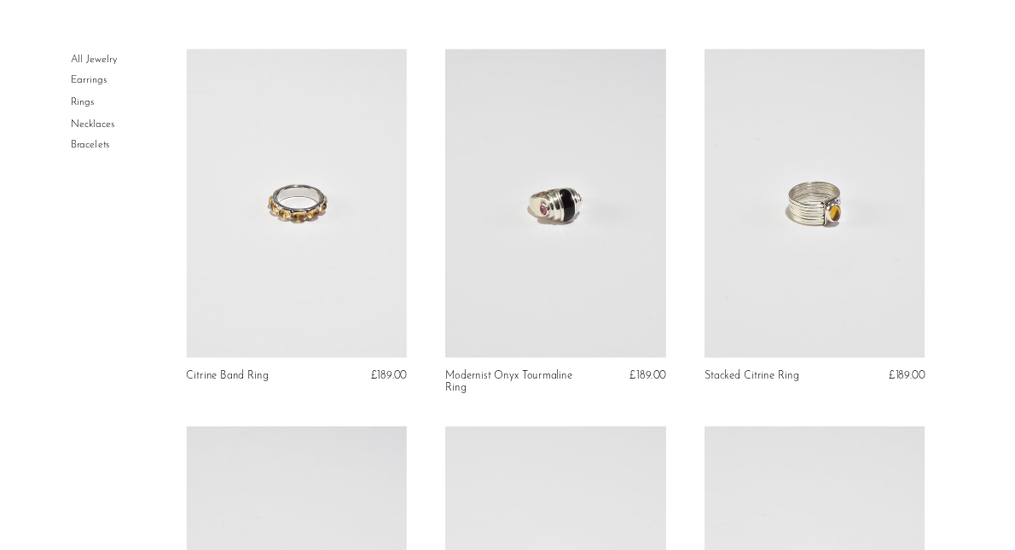
scroll to position [331, 0]
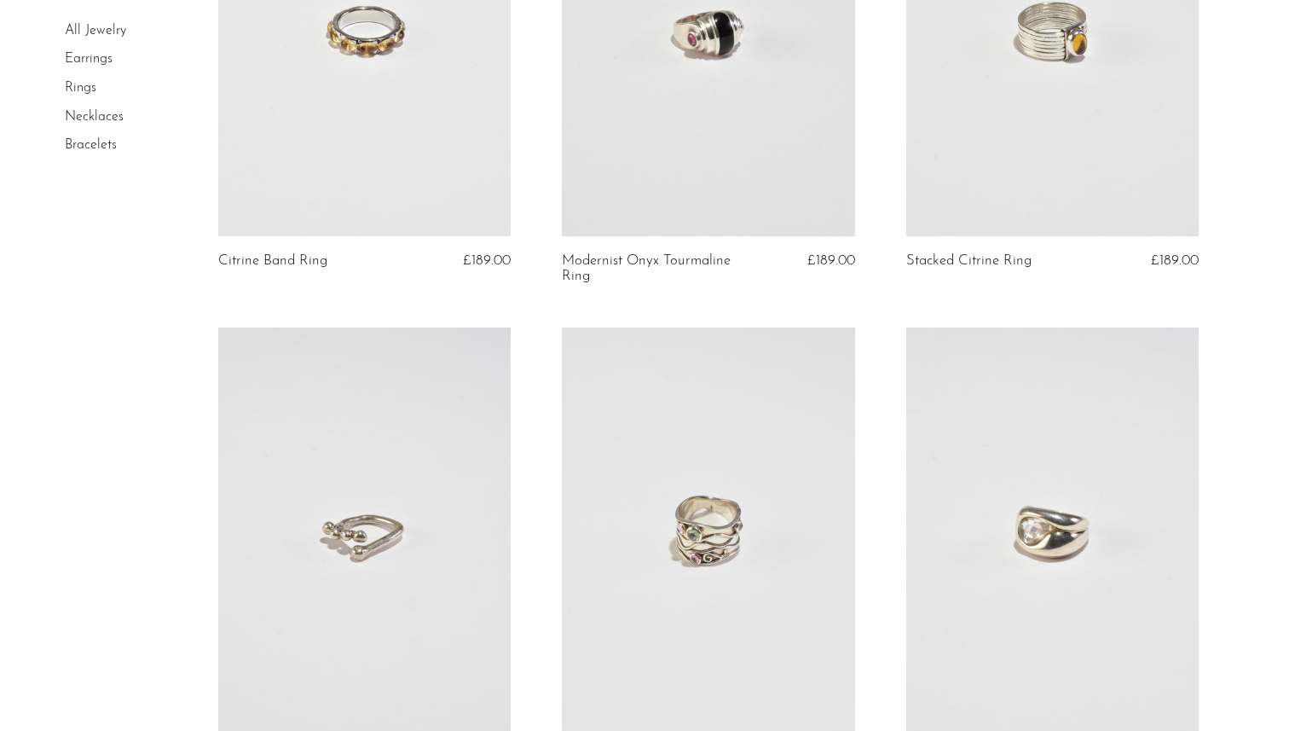
click at [700, 94] on link at bounding box center [708, 31] width 293 height 410
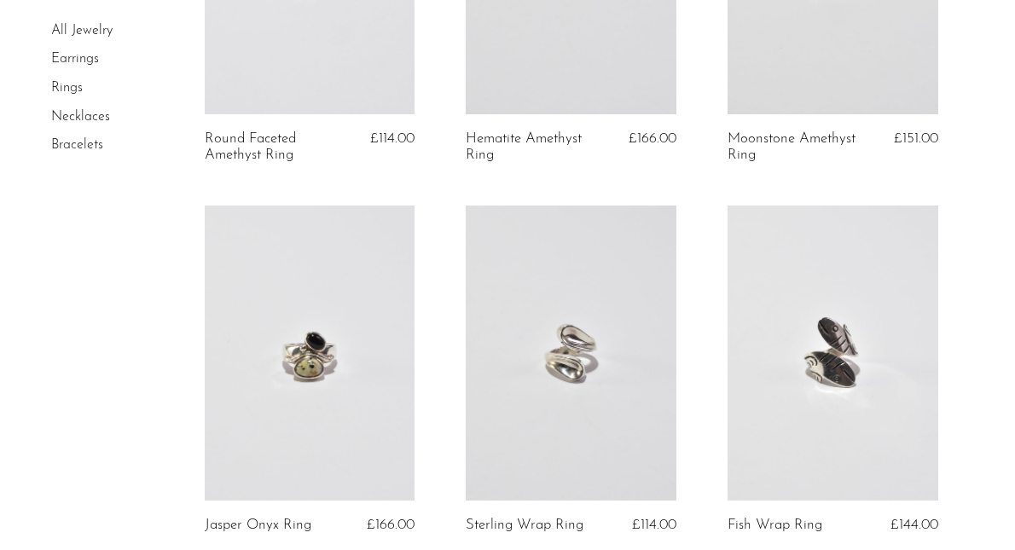
scroll to position [2658, 0]
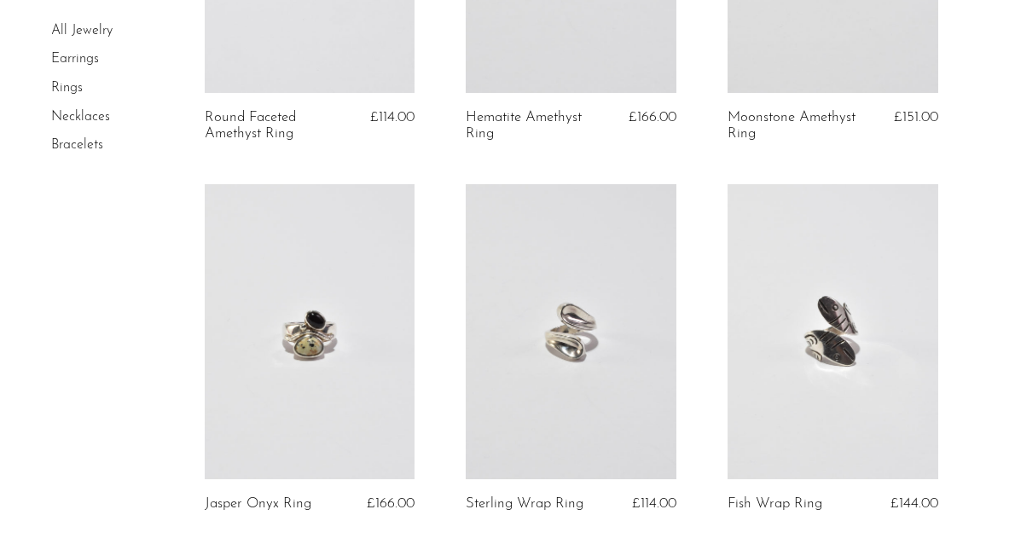
click at [78, 32] on link "All Jewelry" at bounding box center [81, 31] width 61 height 14
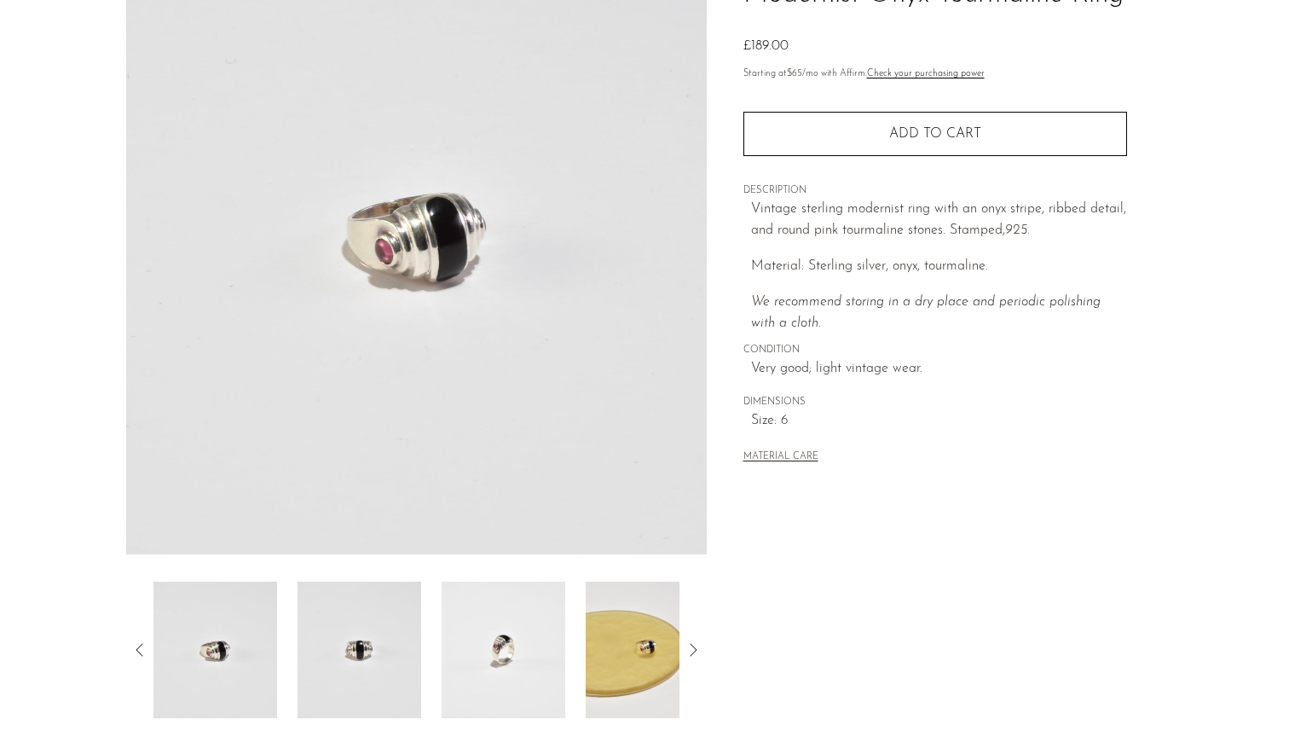
scroll to position [379, 0]
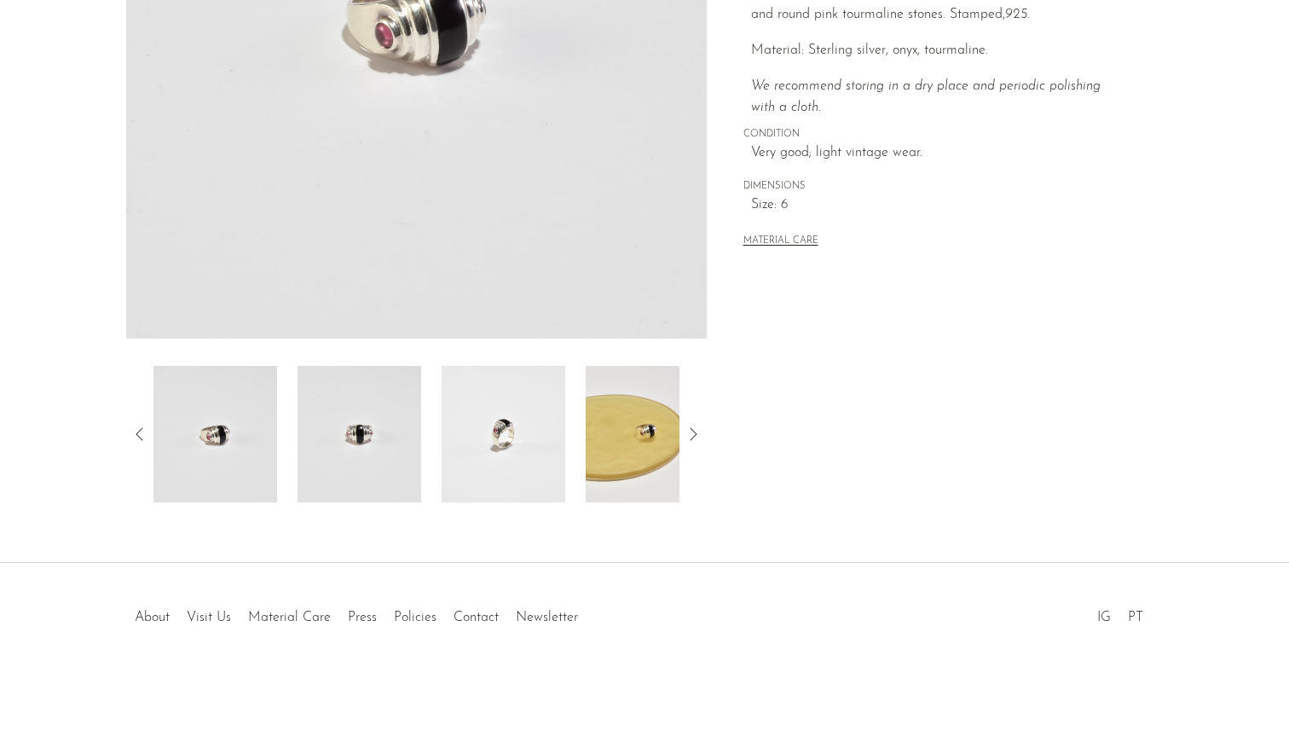
click at [514, 423] on img at bounding box center [504, 434] width 124 height 136
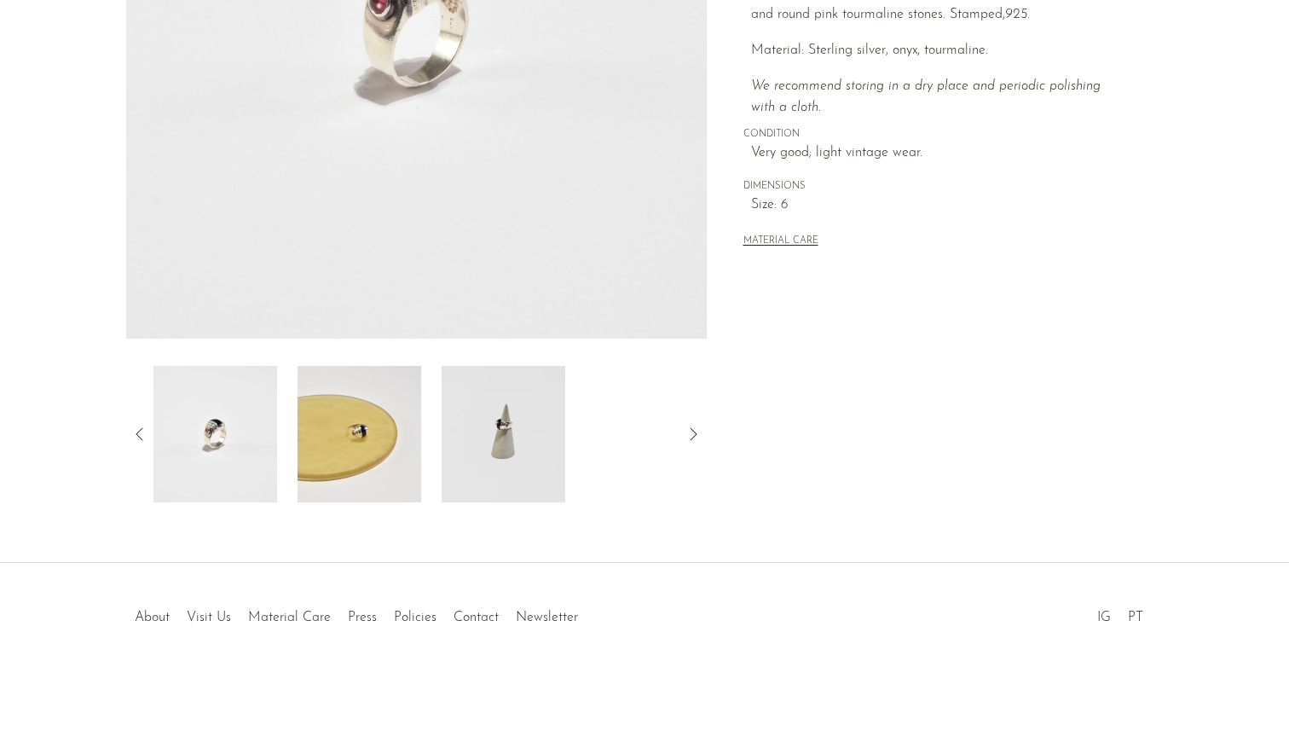
click at [501, 435] on img at bounding box center [504, 434] width 124 height 136
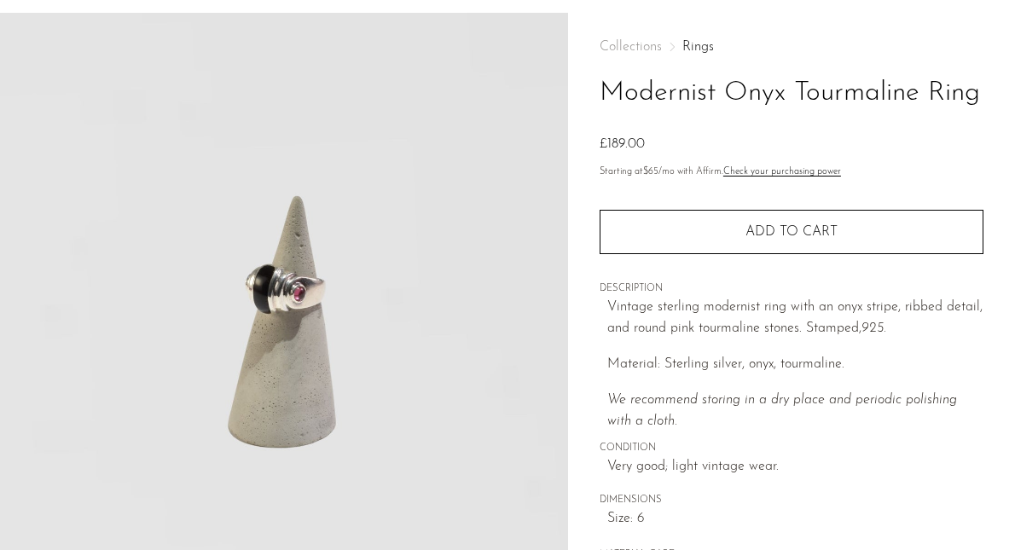
scroll to position [0, 0]
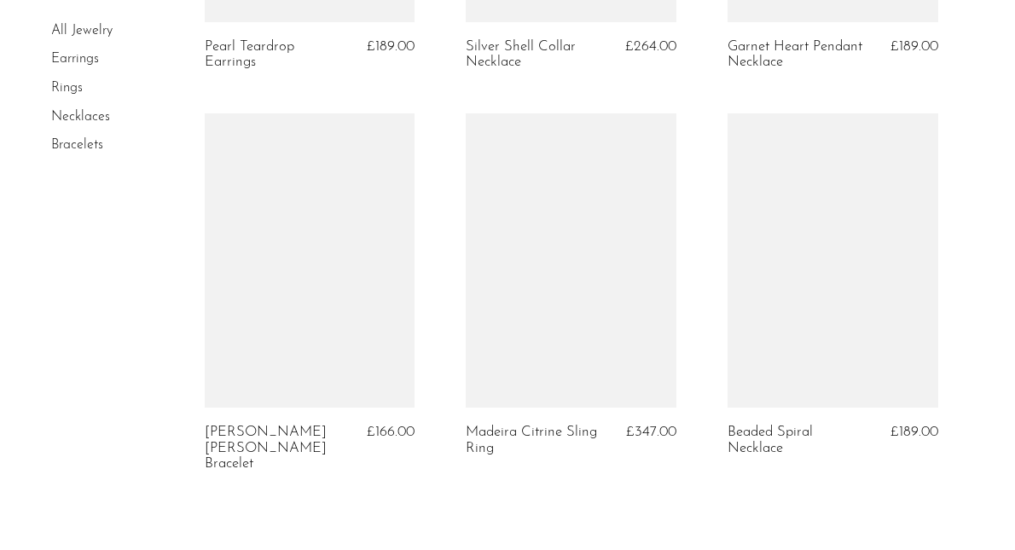
scroll to position [4420, 0]
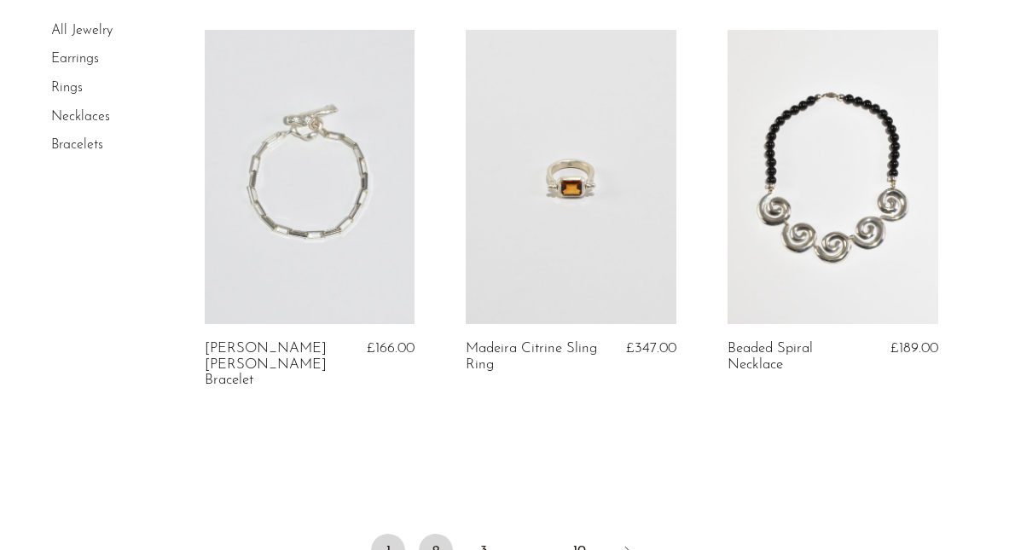
click at [435, 534] on link "2" at bounding box center [436, 551] width 34 height 34
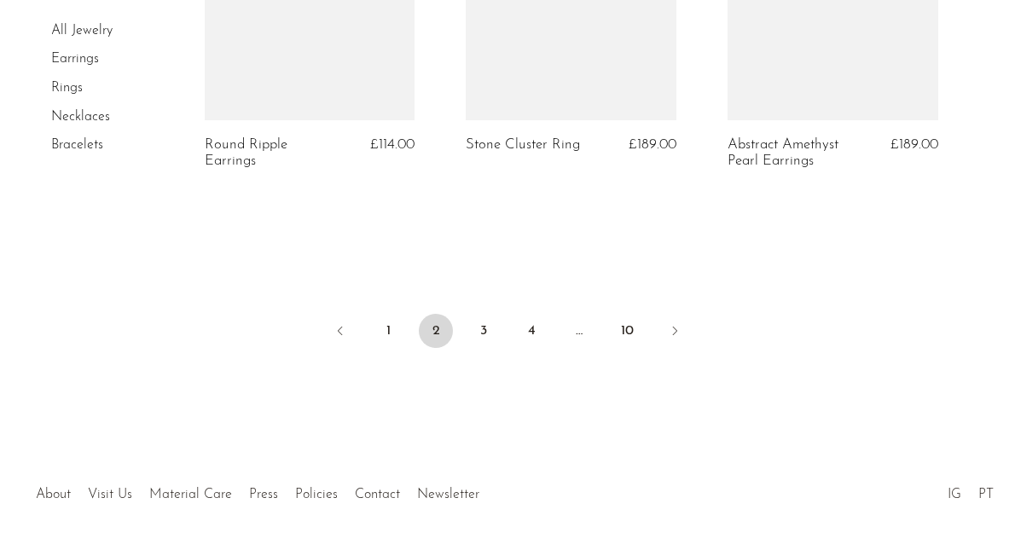
scroll to position [4600, 0]
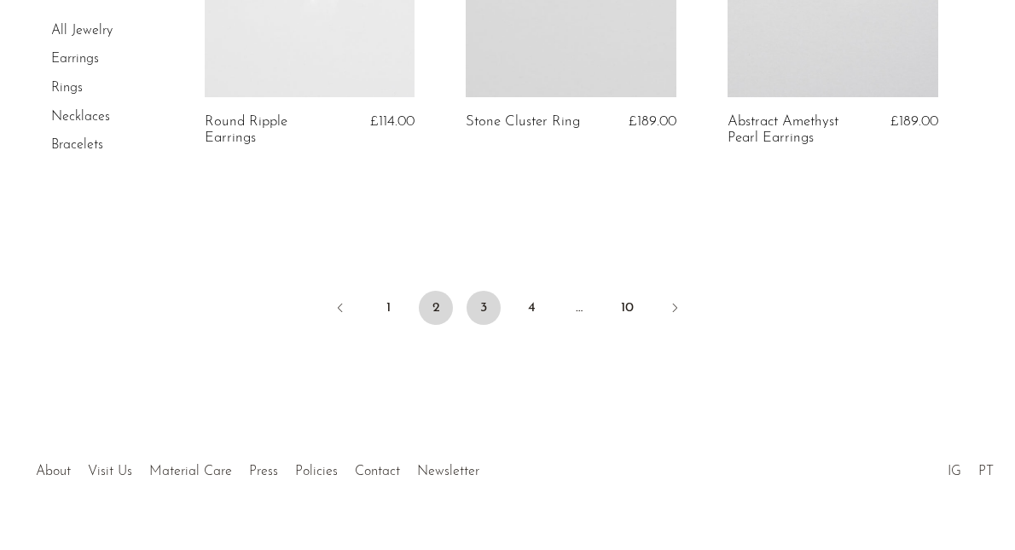
click at [486, 303] on link "3" at bounding box center [483, 308] width 34 height 34
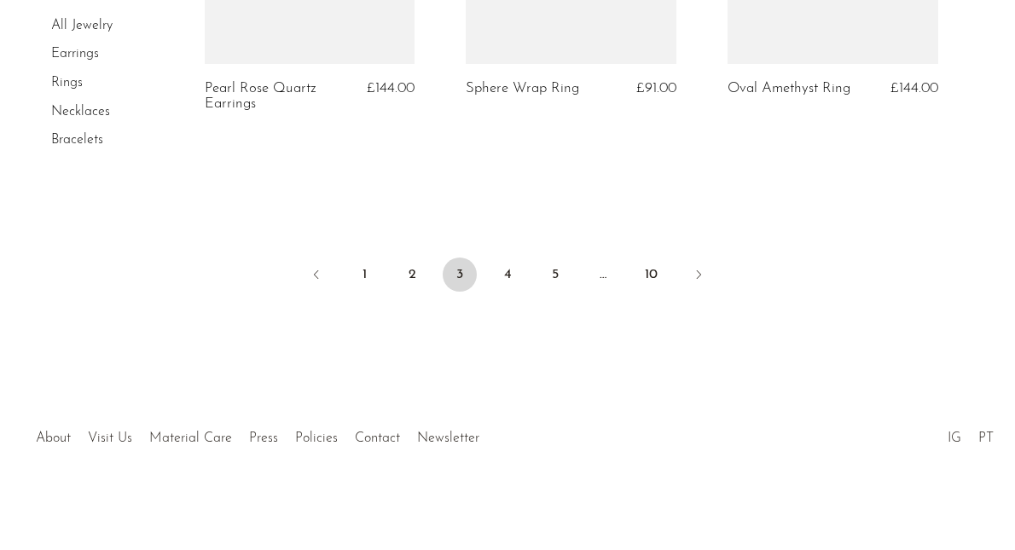
scroll to position [4581, 0]
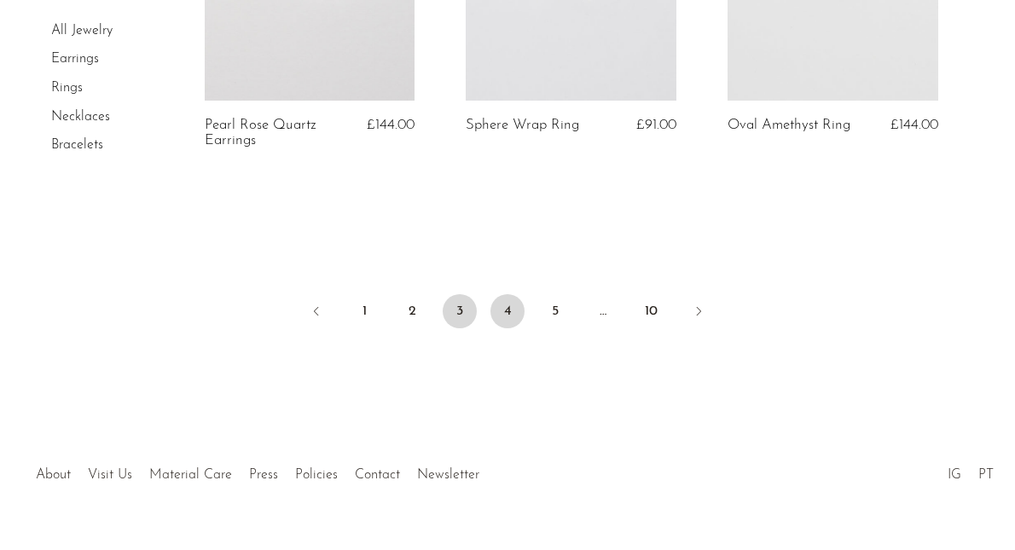
click at [505, 306] on link "4" at bounding box center [507, 311] width 34 height 34
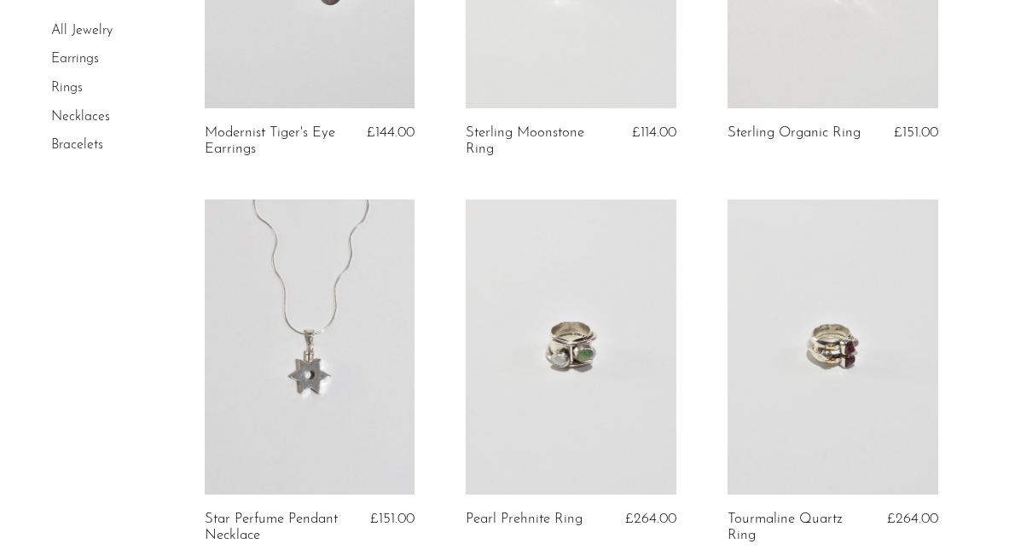
scroll to position [4504, 0]
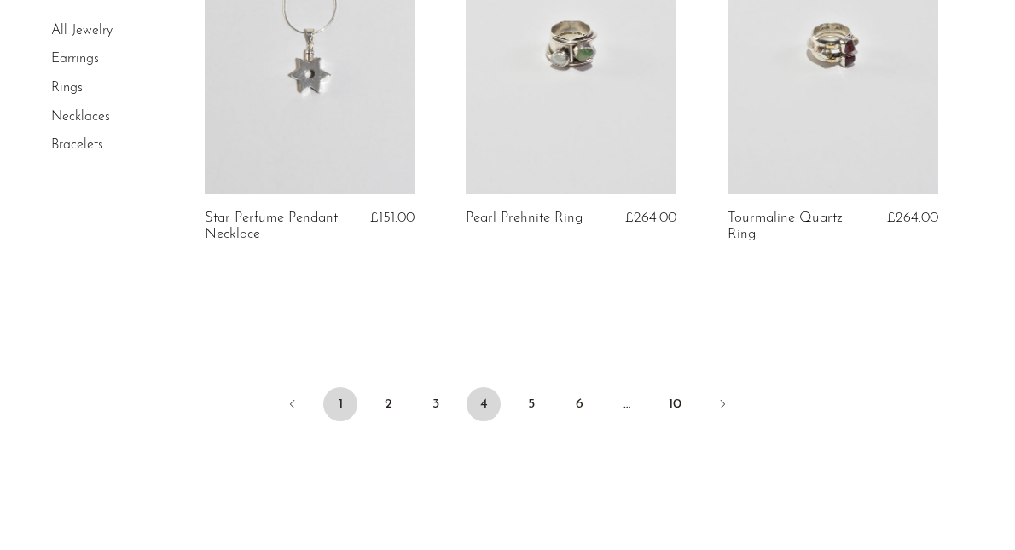
click at [350, 404] on link "1" at bounding box center [340, 404] width 34 height 34
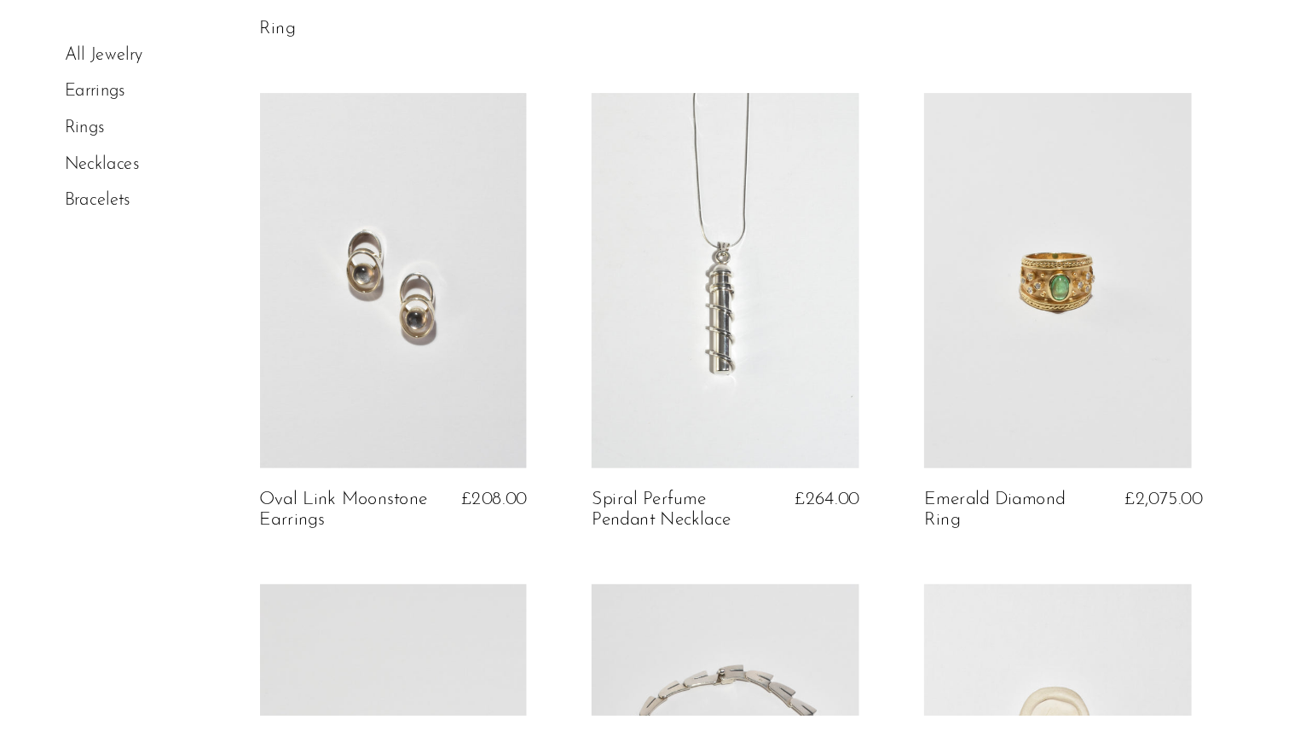
scroll to position [1468, 0]
